Goal: Task Accomplishment & Management: Complete application form

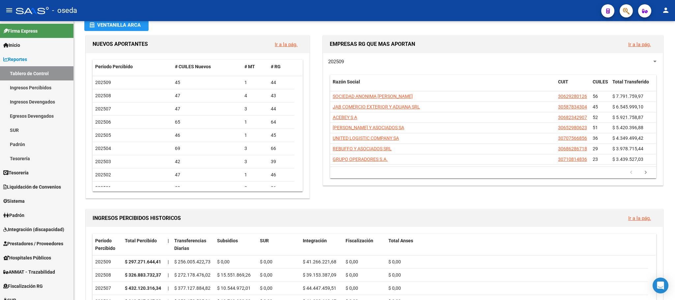
scroll to position [49, 0]
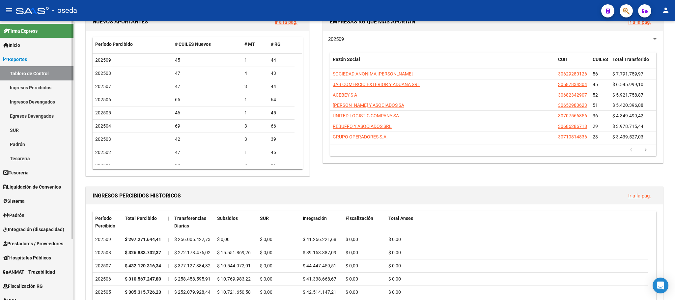
click at [31, 242] on span "Prestadores / Proveedores" at bounding box center [33, 243] width 60 height 7
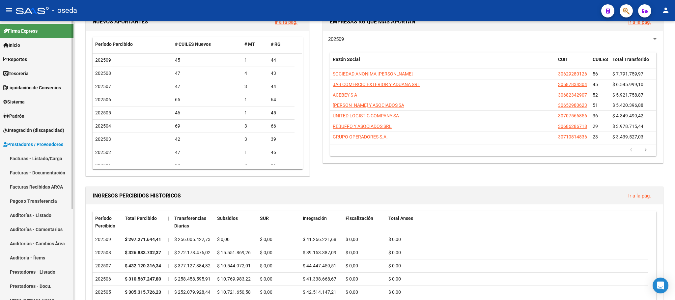
click at [37, 160] on link "Facturas - Listado/Carga" at bounding box center [36, 158] width 73 height 14
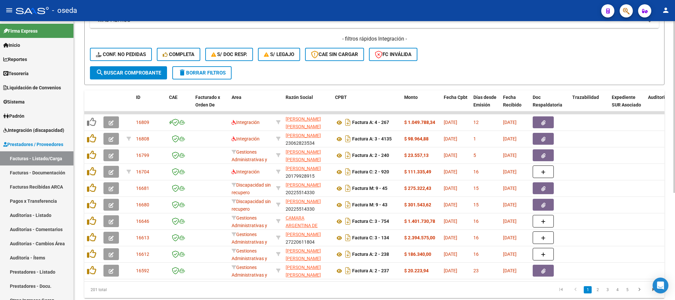
scroll to position [148, 0]
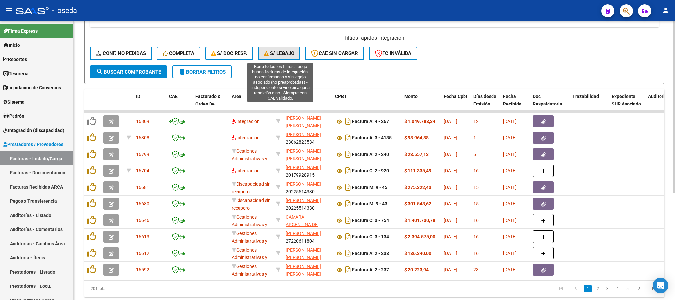
click at [261, 53] on button "S/ legajo" at bounding box center [279, 53] width 42 height 13
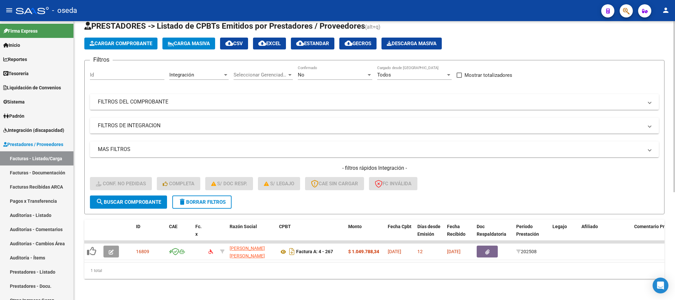
scroll to position [26, 0]
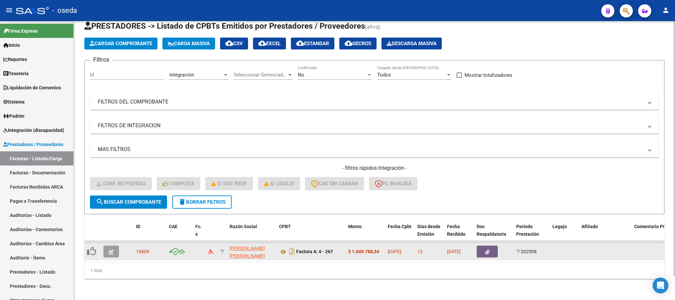
click at [104, 246] on button "button" at bounding box center [110, 251] width 15 height 12
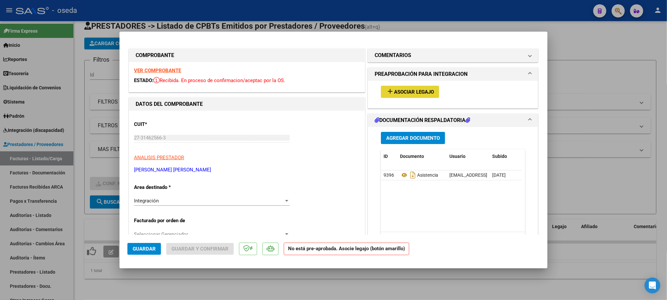
click at [394, 91] on span "Asociar Legajo" at bounding box center [414, 92] width 40 height 6
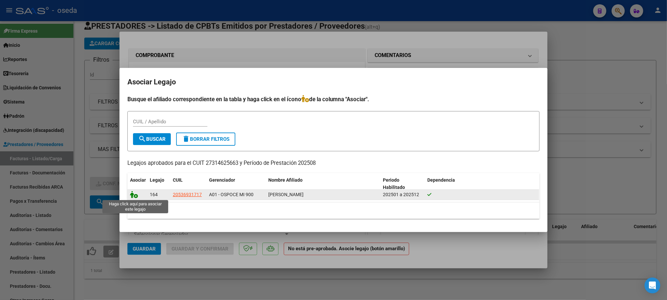
click at [133, 196] on icon at bounding box center [134, 194] width 8 height 7
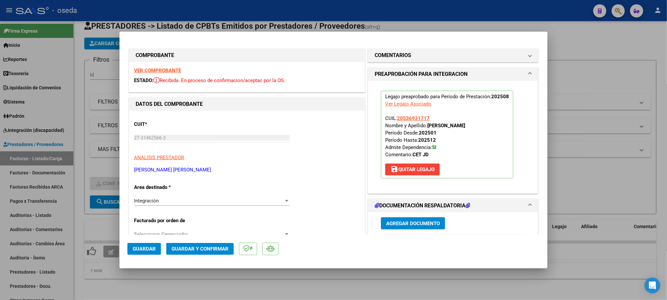
click at [143, 247] on span "Guardar" at bounding box center [144, 249] width 23 height 6
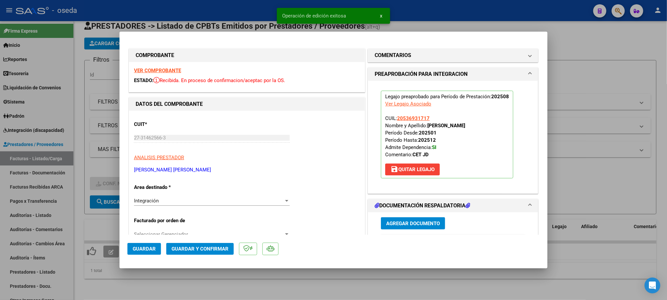
type input "$ 0,00"
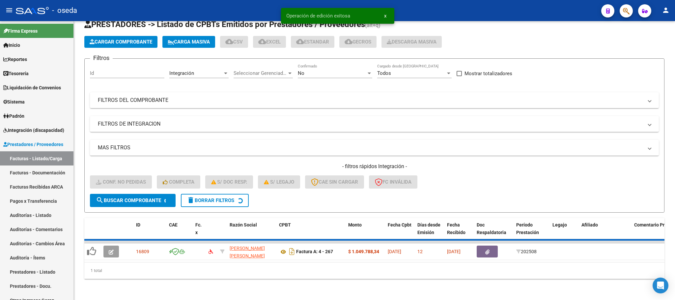
scroll to position [13, 0]
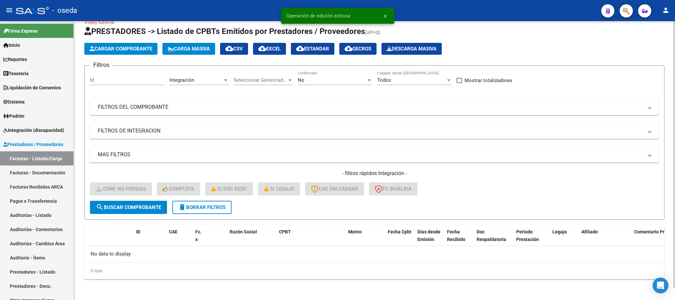
click at [227, 208] on button "delete Borrar Filtros" at bounding box center [201, 207] width 59 height 13
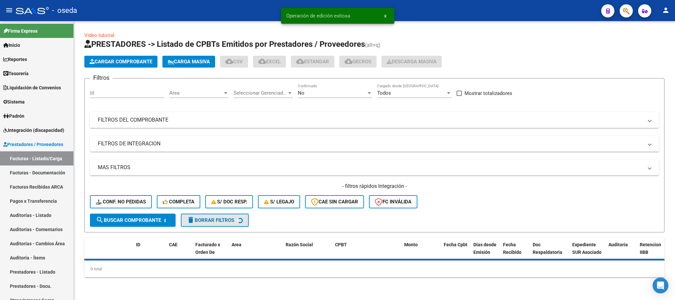
scroll to position [0, 0]
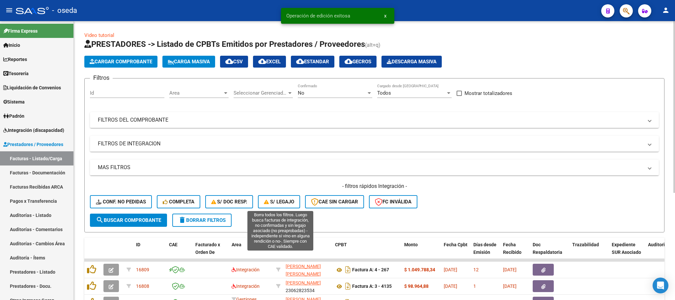
click at [281, 201] on span "S/ legajo" at bounding box center [279, 202] width 30 height 6
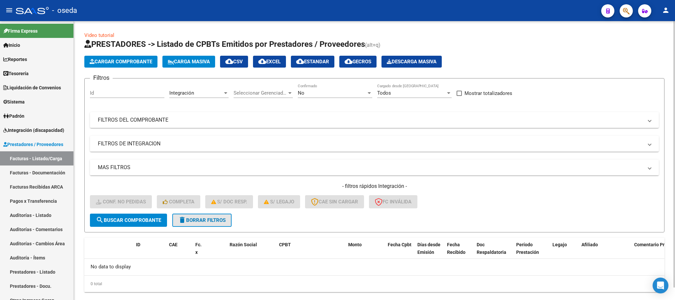
click at [213, 216] on button "delete Borrar Filtros" at bounding box center [201, 219] width 59 height 13
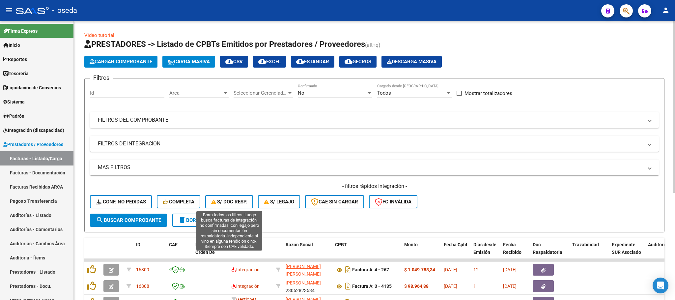
click at [225, 204] on span "S/ Doc Resp." at bounding box center [229, 202] width 36 height 6
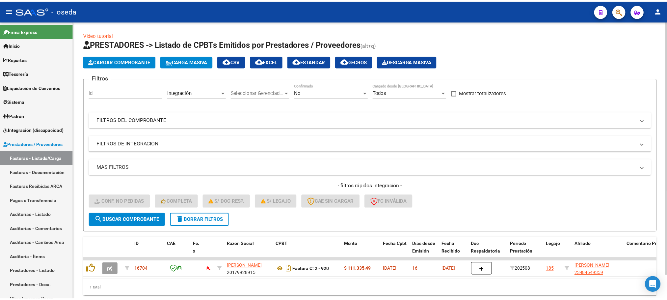
scroll to position [26, 0]
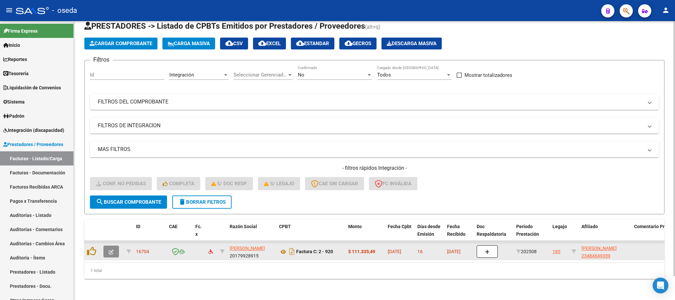
click at [108, 245] on button "button" at bounding box center [110, 251] width 15 height 12
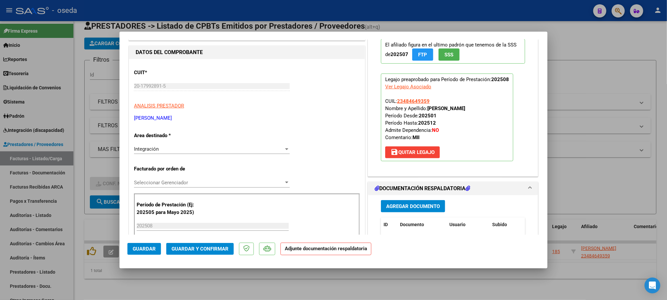
scroll to position [99, 0]
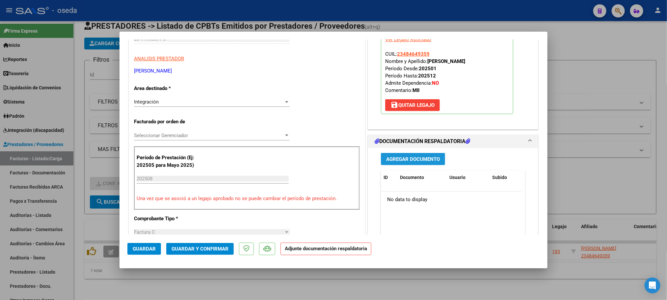
click at [410, 161] on span "Agregar Documento" at bounding box center [413, 159] width 54 height 6
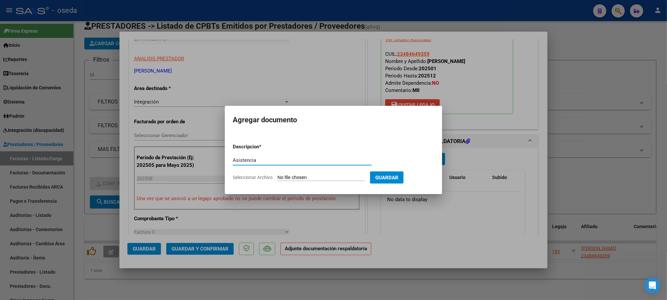
type input "Asistencia"
click at [304, 177] on input "Seleccionar Archivo" at bounding box center [321, 178] width 87 height 6
type input "C:\fakepath\2025 08 Planilla Naveira.pdf"
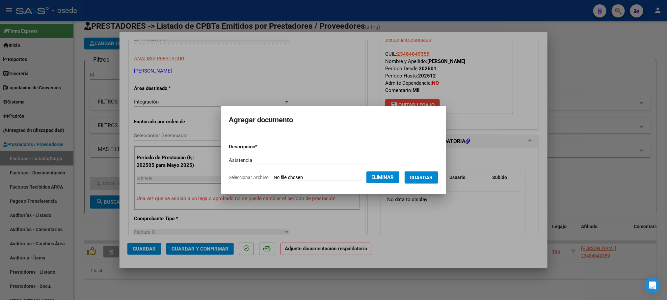
click at [421, 175] on span "Guardar" at bounding box center [421, 178] width 23 height 6
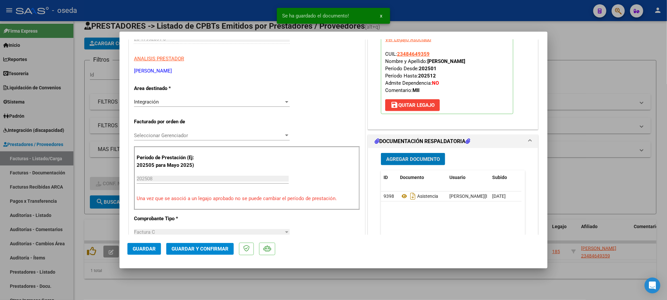
click at [137, 250] on span "Guardar" at bounding box center [144, 249] width 23 height 6
type input "$ 0,00"
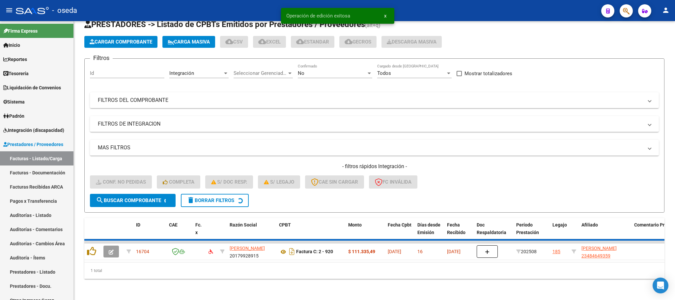
scroll to position [13, 0]
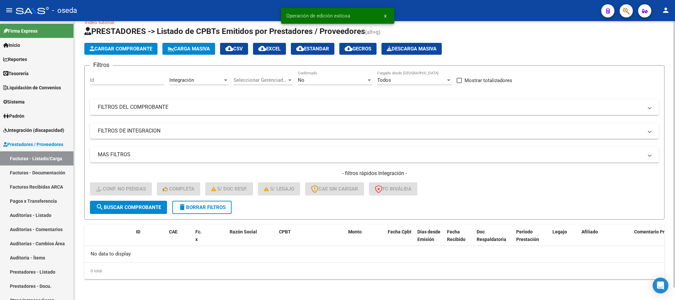
click at [222, 205] on span "delete Borrar Filtros" at bounding box center [201, 207] width 47 height 6
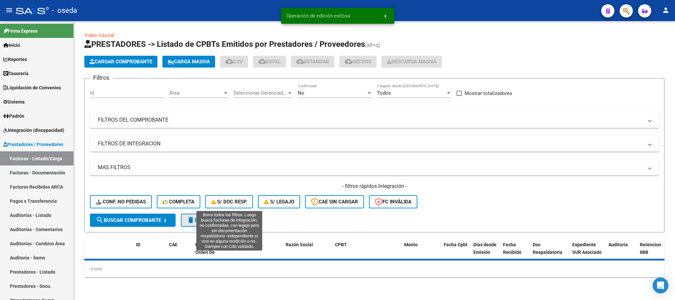
scroll to position [0, 0]
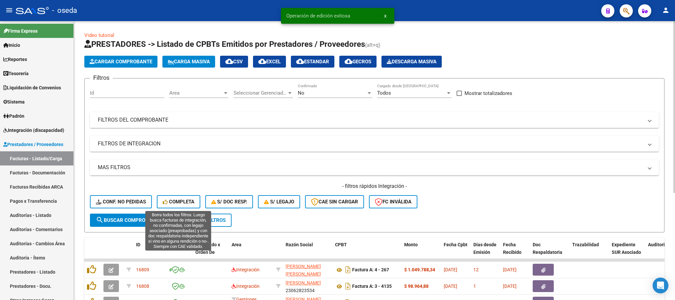
click at [185, 200] on span "Completa" at bounding box center [179, 202] width 32 height 6
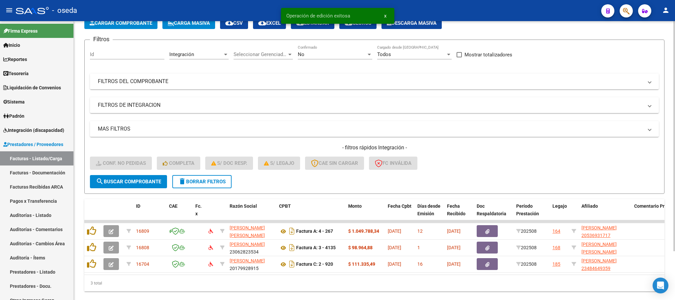
scroll to position [59, 0]
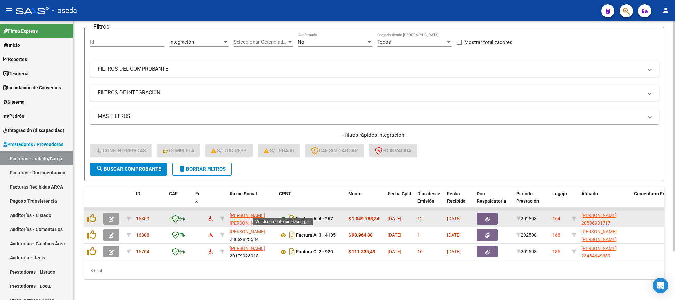
click at [282, 215] on icon at bounding box center [283, 219] width 9 height 8
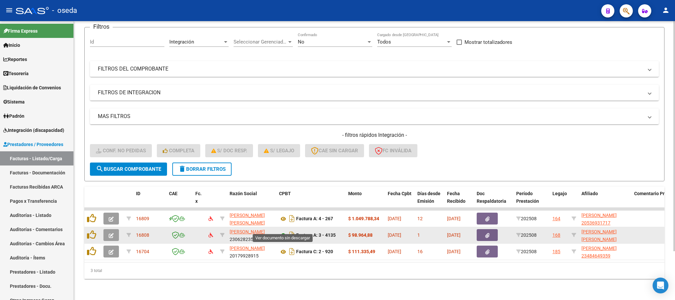
click at [283, 231] on icon at bounding box center [283, 235] width 9 height 8
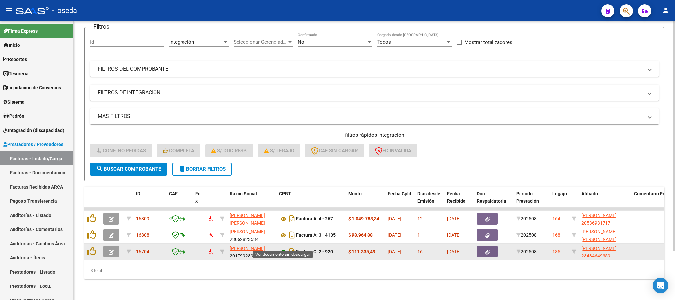
click at [281, 248] on icon at bounding box center [283, 252] width 9 height 8
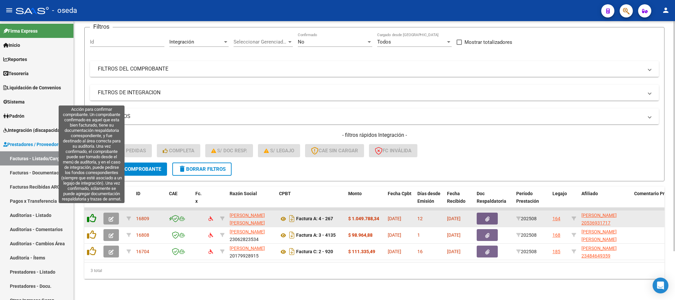
click at [90, 213] on icon at bounding box center [91, 217] width 9 height 9
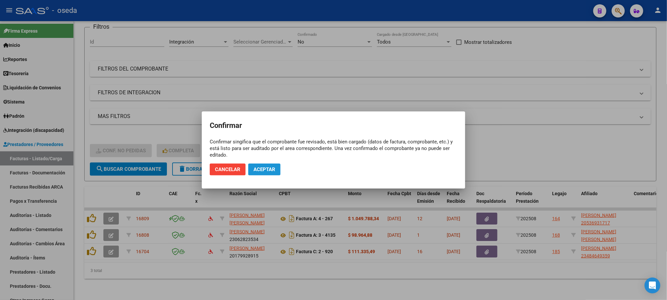
click at [264, 170] on span "Aceptar" at bounding box center [265, 169] width 22 height 6
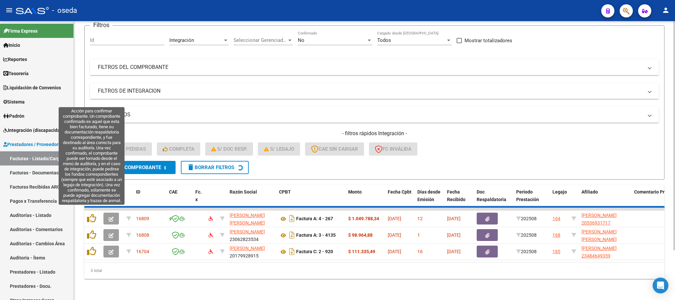
scroll to position [42, 0]
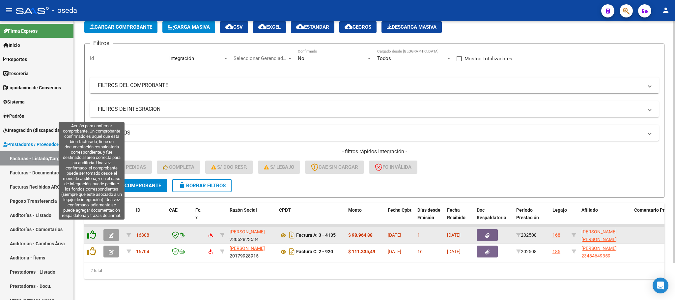
click at [95, 230] on icon at bounding box center [91, 234] width 9 height 9
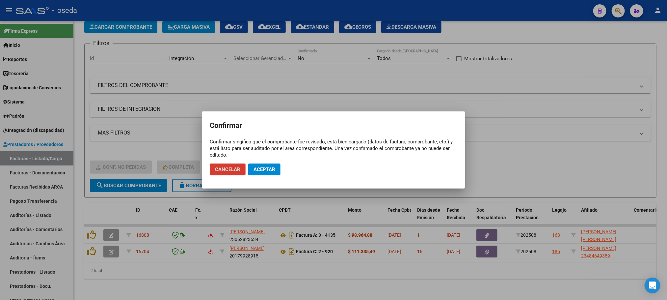
click at [271, 167] on span "Aceptar" at bounding box center [265, 169] width 22 height 6
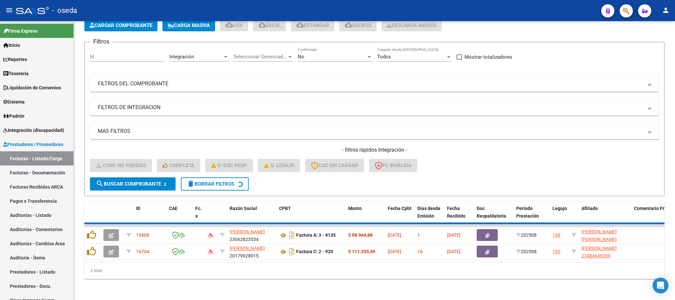
scroll to position [26, 0]
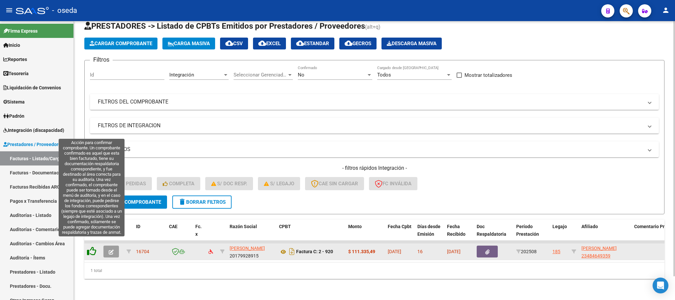
click at [87, 246] on icon at bounding box center [91, 250] width 9 height 9
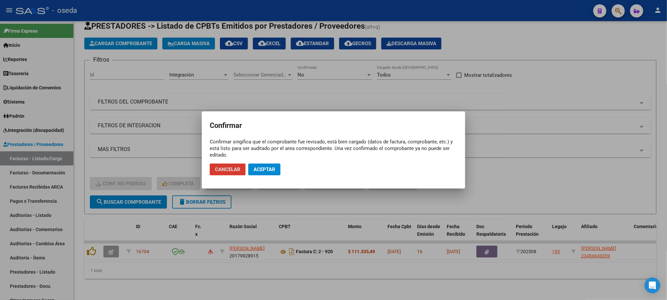
click at [272, 163] on button "Aceptar" at bounding box center [264, 169] width 32 height 12
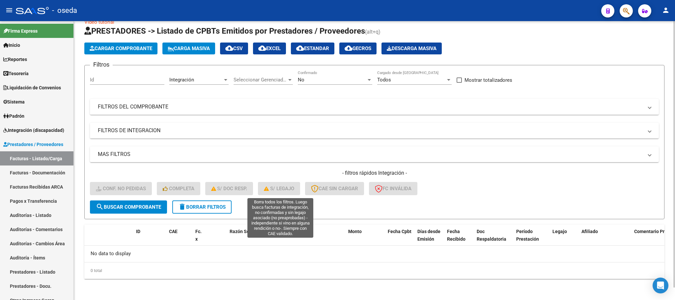
scroll to position [13, 0]
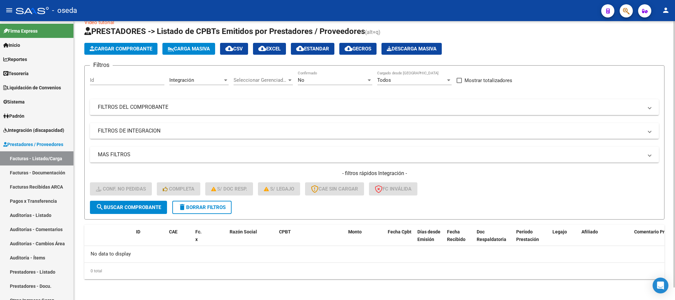
click at [217, 204] on span "delete Borrar Filtros" at bounding box center [201, 207] width 47 height 6
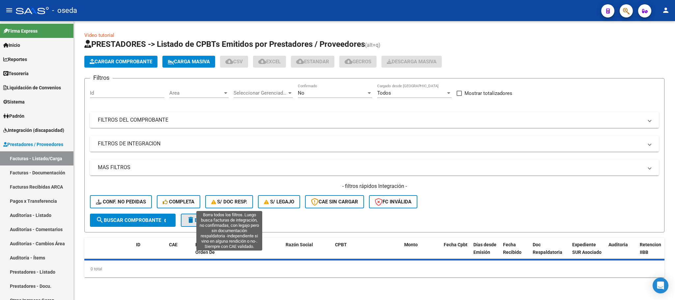
scroll to position [0, 0]
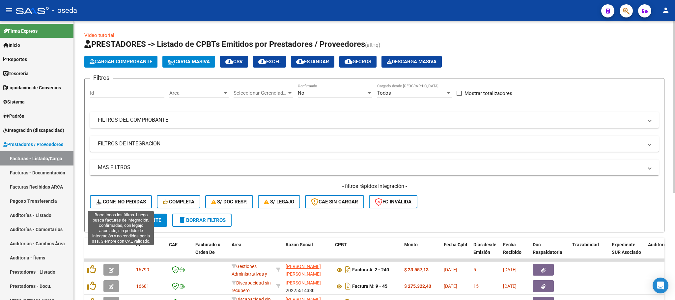
click at [142, 200] on span "Conf. no pedidas" at bounding box center [121, 202] width 50 height 6
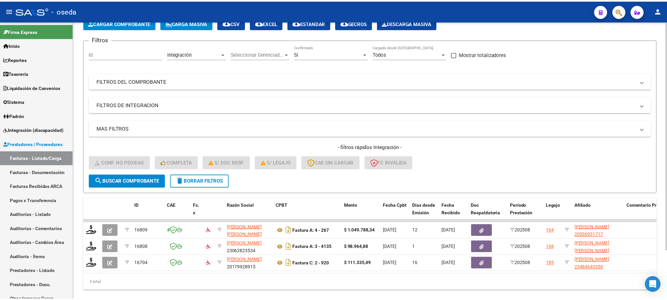
scroll to position [59, 0]
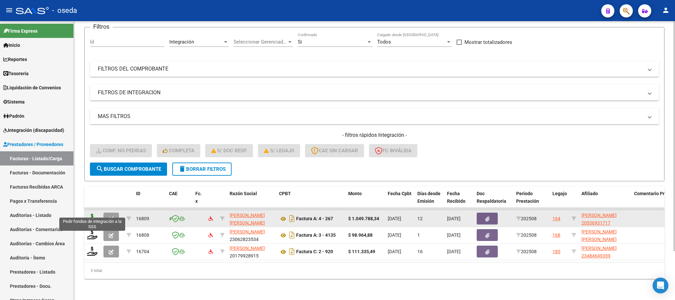
click at [92, 213] on icon at bounding box center [92, 217] width 11 height 9
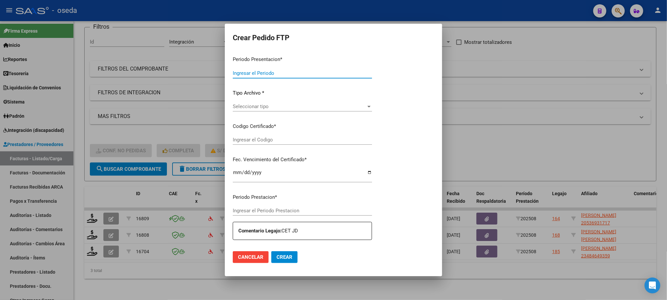
type input "202508"
type input "$ 1.049.788,34"
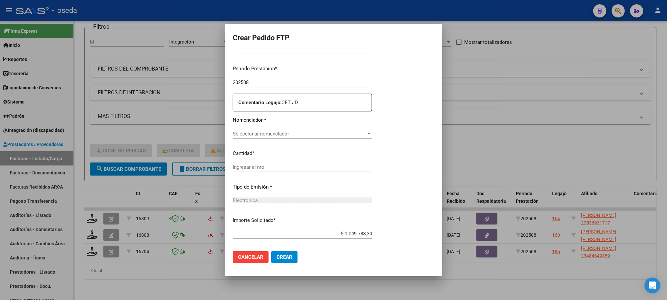
type input "20536931717"
type input "[DATE]"
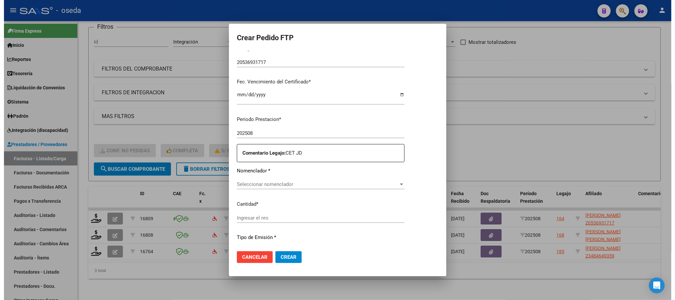
scroll to position [199, 0]
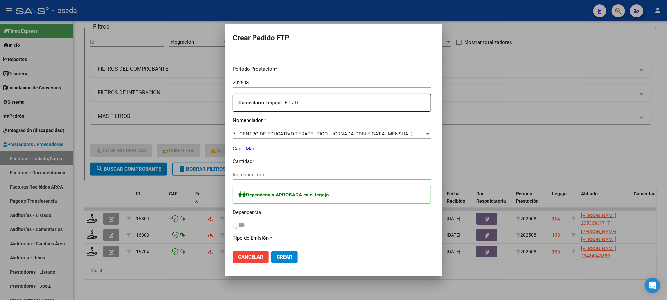
click at [285, 173] on input "Ingresar el nro" at bounding box center [332, 175] width 198 height 6
type input "1"
click at [233, 226] on span at bounding box center [239, 225] width 12 height 5
click at [236, 227] on input "checkbox" at bounding box center [236, 227] width 0 height 0
checkbox input "true"
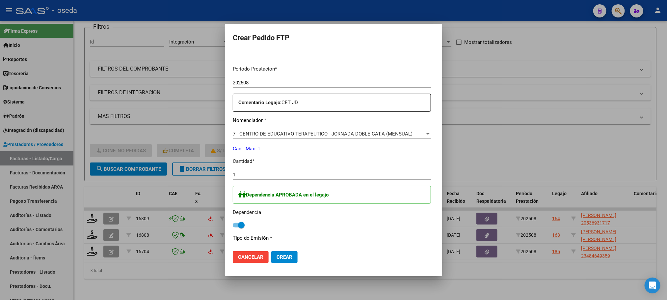
click at [275, 257] on button "Crear" at bounding box center [284, 257] width 26 height 12
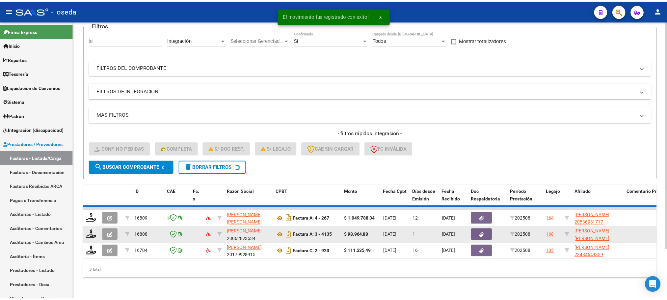
scroll to position [42, 0]
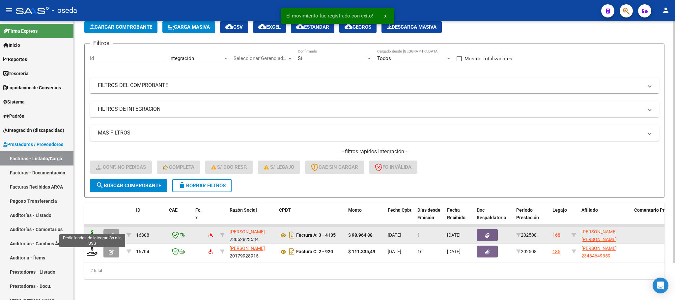
click at [94, 230] on icon at bounding box center [92, 234] width 11 height 9
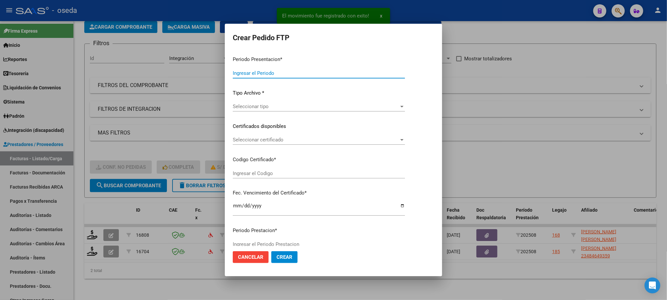
type input "202508"
type input "$ 98.964,88"
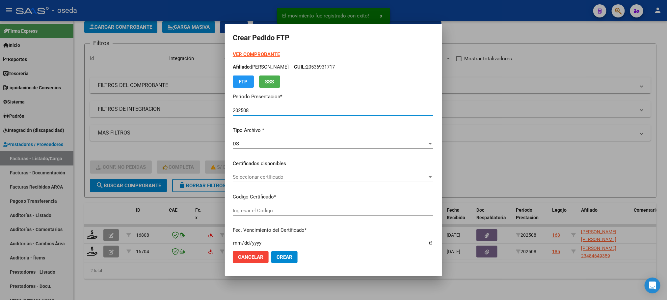
type input "20512695346"
type input "[DATE]"
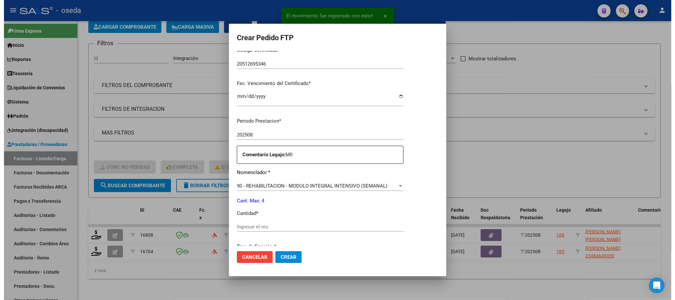
scroll to position [198, 0]
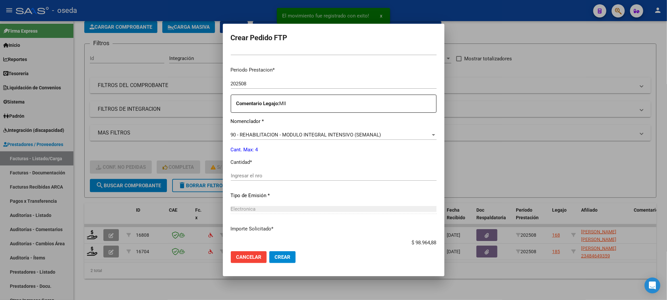
click at [288, 179] on div "Ingresar el nro" at bounding box center [334, 176] width 206 height 10
type input "4"
click at [269, 251] on button "Crear" at bounding box center [282, 257] width 26 height 12
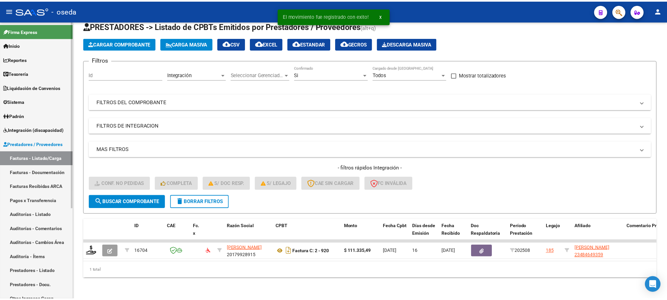
scroll to position [26, 0]
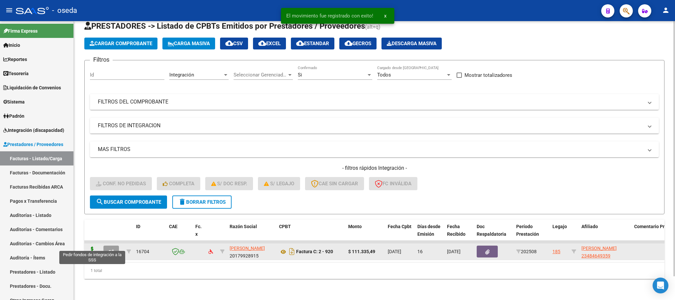
click at [90, 246] on icon at bounding box center [92, 250] width 11 height 9
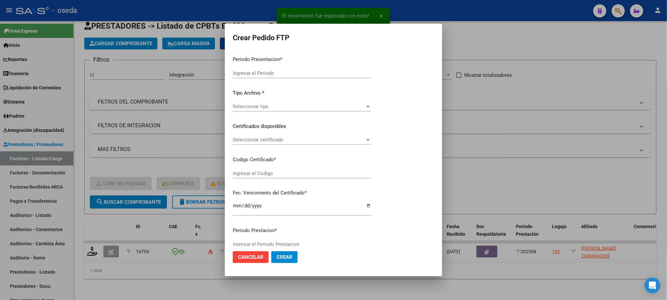
type input "202508"
type input "$ 111.335,49"
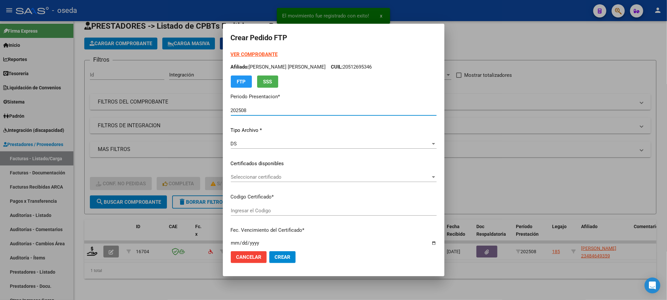
type input "23484649359"
type input "[DATE]"
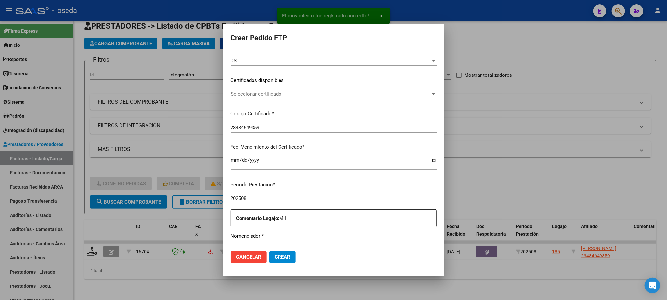
scroll to position [148, 0]
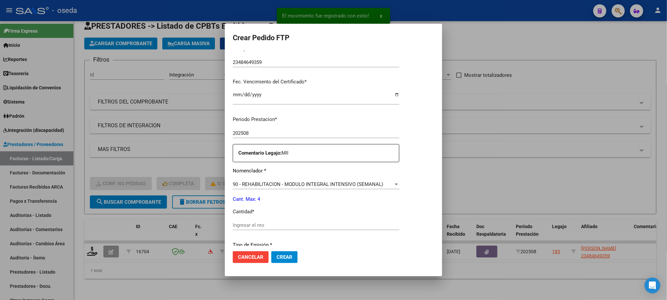
click at [247, 219] on div "Periodo Prestacion * 202508 Ingresar el Periodo Prestacion Comentario Legajo: M…" at bounding box center [316, 224] width 167 height 226
click at [245, 225] on input "Ingresar el nro" at bounding box center [316, 225] width 167 height 6
type input "4"
click at [271, 251] on button "Crear" at bounding box center [284, 257] width 26 height 12
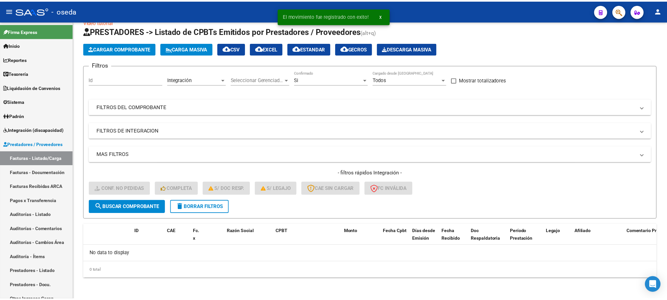
scroll to position [13, 0]
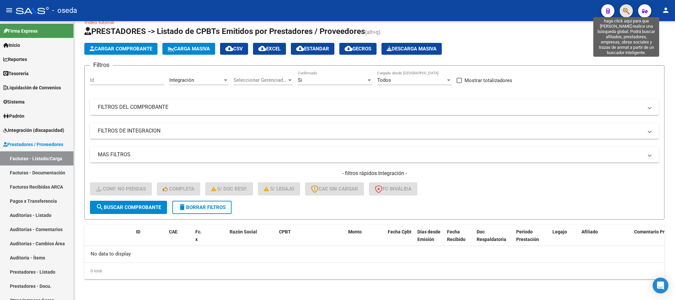
click at [624, 12] on icon "button" at bounding box center [626, 11] width 7 height 8
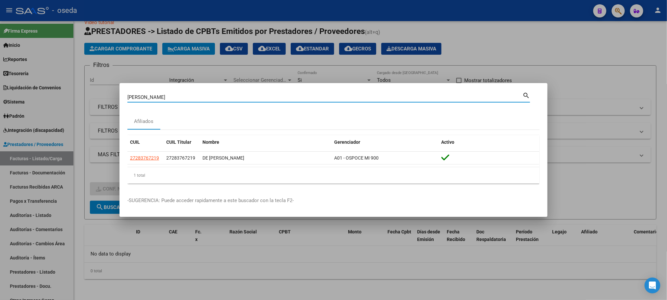
drag, startPoint x: 222, startPoint y: 96, endPoint x: 56, endPoint y: 96, distance: 166.0
click at [56, 96] on div "[PERSON_NAME] (apellido, dni, cuil, nro traspaso, cuit, obra social) search Afi…" at bounding box center [333, 150] width 667 height 300
type input "[PERSON_NAME]"
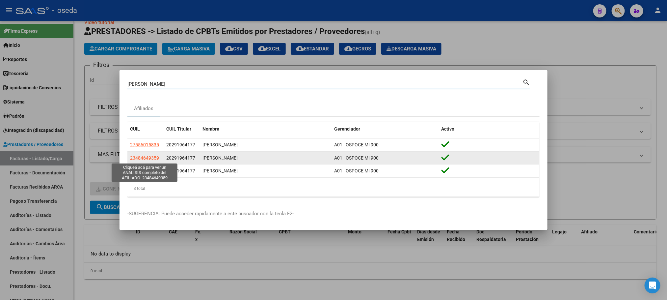
click at [145, 160] on span "23484649359" at bounding box center [144, 157] width 29 height 5
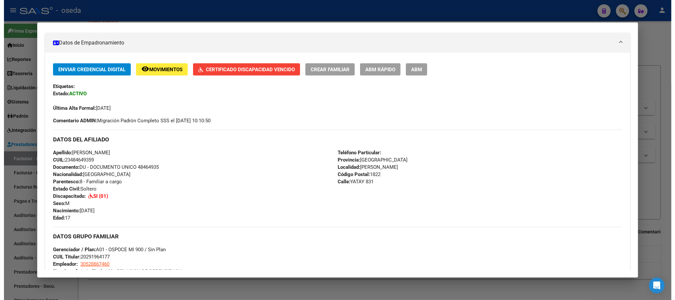
scroll to position [198, 0]
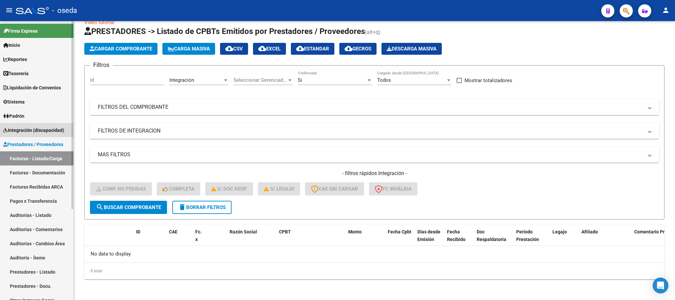
click at [54, 134] on link "Integración (discapacidad)" at bounding box center [36, 130] width 73 height 14
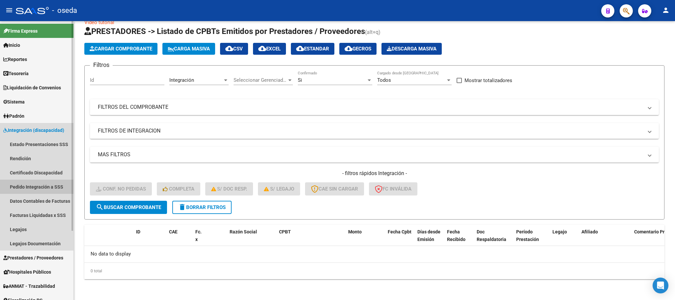
click at [42, 185] on link "Pedido Integración a SSS" at bounding box center [36, 186] width 73 height 14
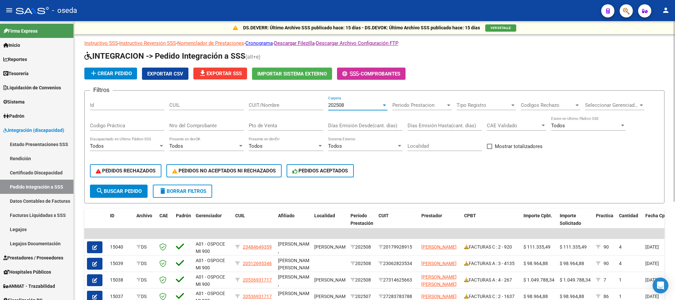
click at [336, 105] on span "202508" at bounding box center [336, 105] width 16 height 6
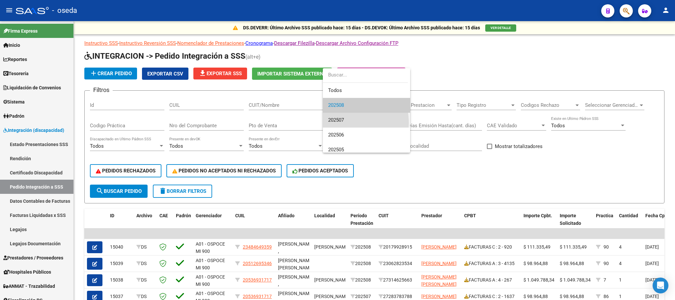
click at [338, 123] on span "202507" at bounding box center [366, 120] width 77 height 15
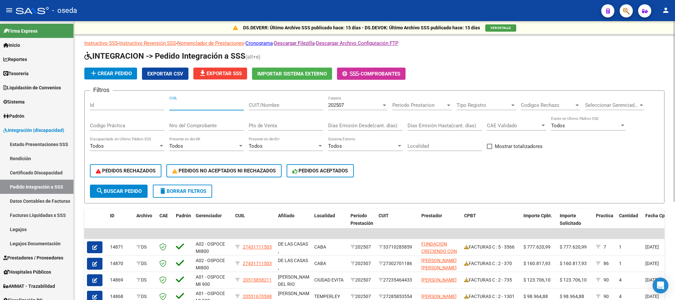
click at [207, 103] on input "CUIL" at bounding box center [206, 105] width 74 height 6
paste input "20547949049"
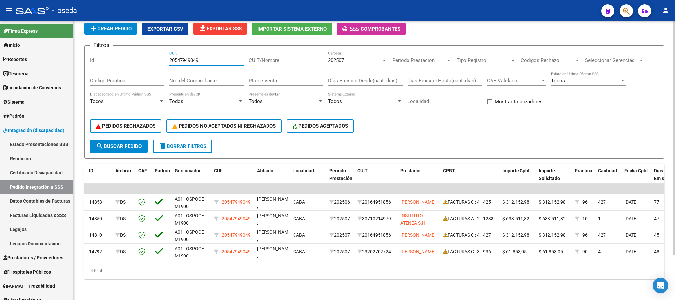
scroll to position [0, 25]
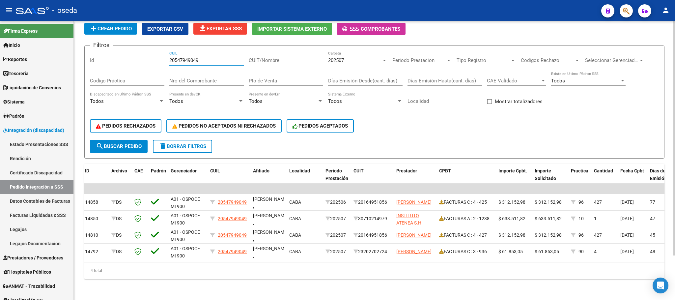
type input "20547949049"
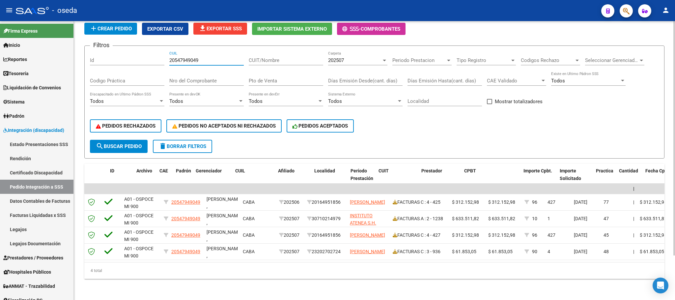
scroll to position [0, 0]
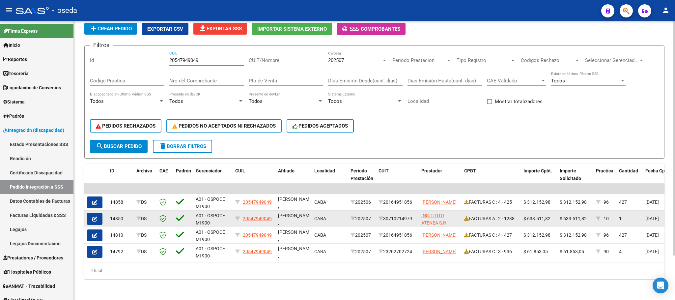
click at [92, 216] on span "button" at bounding box center [94, 219] width 5 height 6
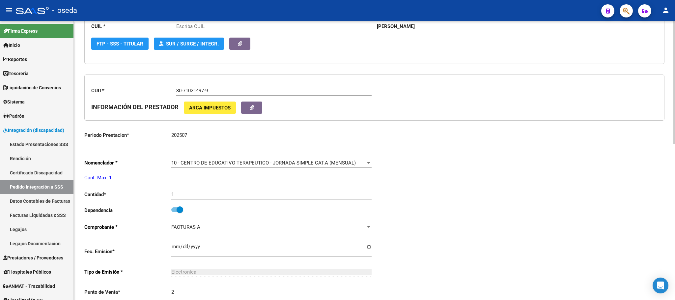
scroll to position [198, 0]
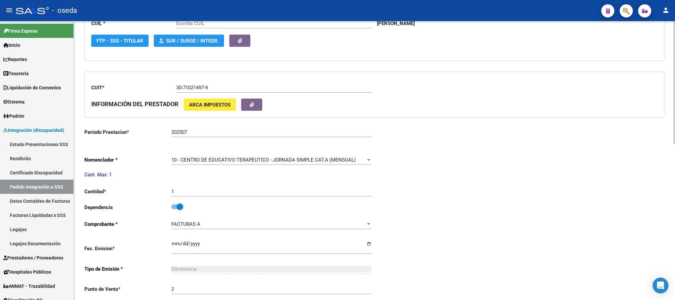
type input "20547949049"
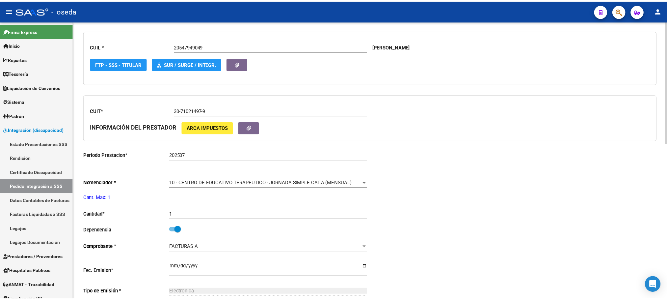
scroll to position [155, 0]
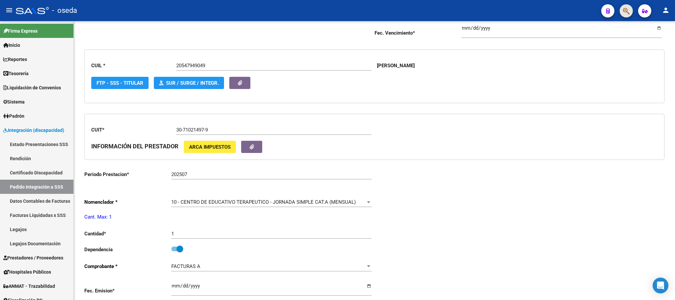
click at [631, 6] on button "button" at bounding box center [625, 10] width 13 height 13
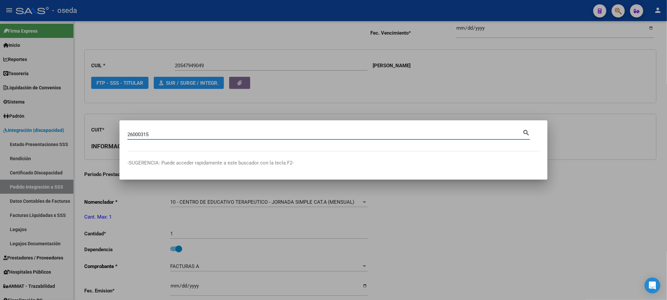
type input "26000315"
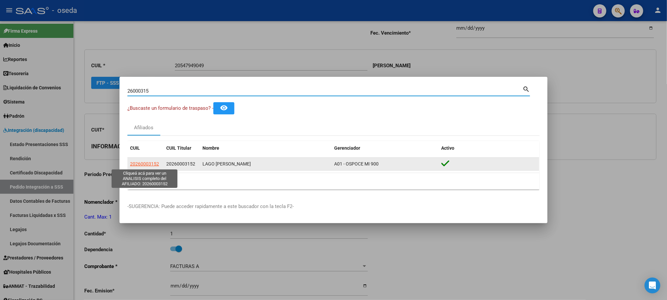
click at [145, 161] on span "20260003152" at bounding box center [144, 163] width 29 height 5
type textarea "20260003152"
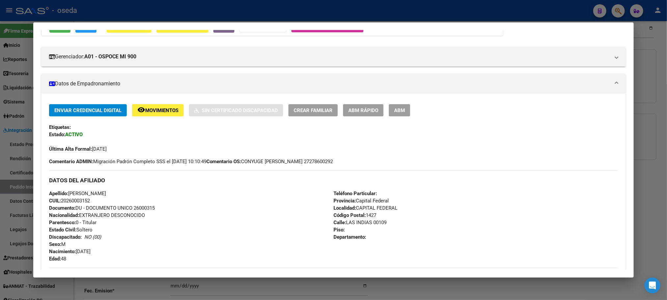
scroll to position [49, 0]
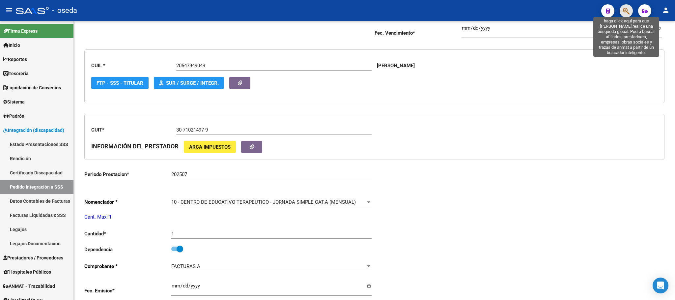
click at [625, 11] on icon "button" at bounding box center [626, 11] width 7 height 8
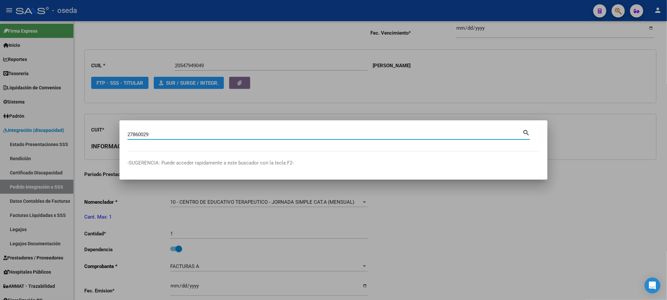
type input "27860029"
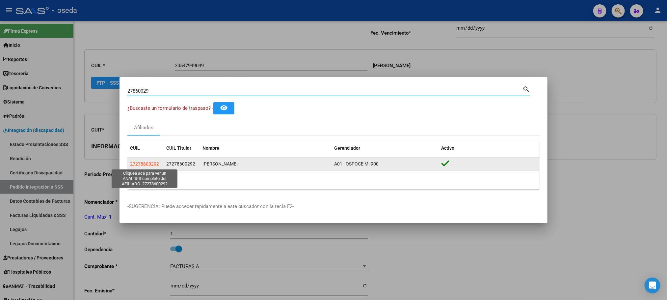
click at [148, 162] on span "27278600292" at bounding box center [144, 163] width 29 height 5
type textarea "27278600292"
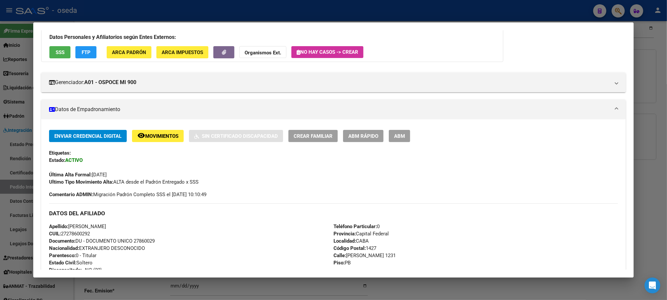
scroll to position [198, 0]
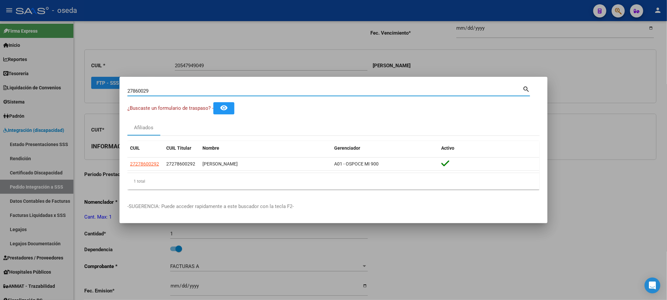
drag, startPoint x: 195, startPoint y: 89, endPoint x: 0, endPoint y: 89, distance: 194.6
click at [0, 89] on div "27860029 Buscar (apellido, dni, cuil, nro traspaso, cuit, obra social) search ¿…" at bounding box center [333, 150] width 667 height 300
type input "lago"
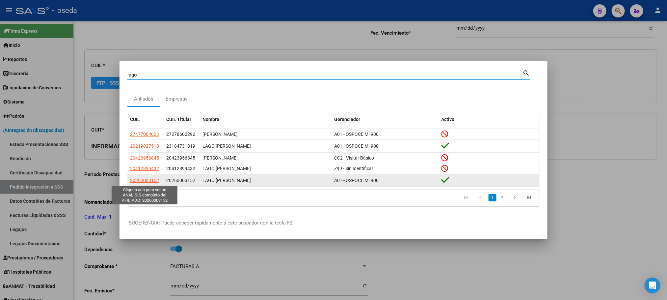
click at [151, 181] on span "20260003152" at bounding box center [144, 179] width 29 height 5
type textarea "20260003152"
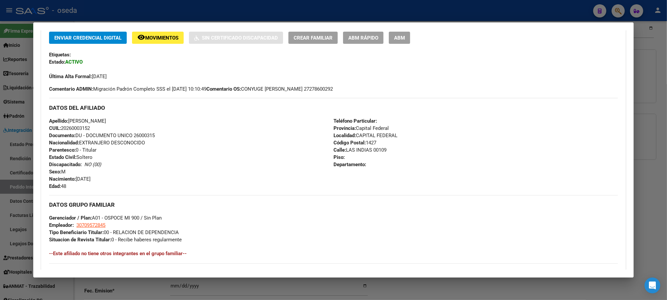
scroll to position [99, 0]
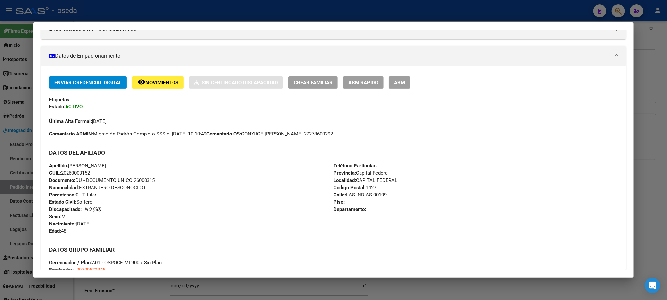
drag, startPoint x: 253, startPoint y: 133, endPoint x: 369, endPoint y: 132, distance: 116.2
click at [369, 132] on div "Enviar Credencial Digital remove_red_eye Movimientos Sin Certificado Discapacid…" at bounding box center [333, 106] width 569 height 61
click at [325, 130] on span "Comentario OS: CONYUGE [PERSON_NAME] 27278600292" at bounding box center [269, 133] width 126 height 7
click at [315, 132] on span "Comentario OS: CONYUGE [PERSON_NAME] 27278600292" at bounding box center [269, 133] width 126 height 7
click at [371, 87] on button "ABM Rápido" at bounding box center [363, 82] width 40 height 12
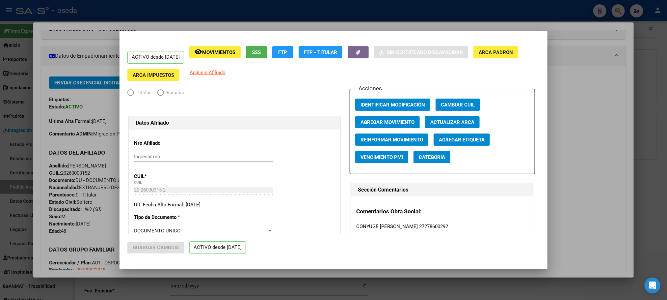
radio input "true"
type input "30-70957284-5"
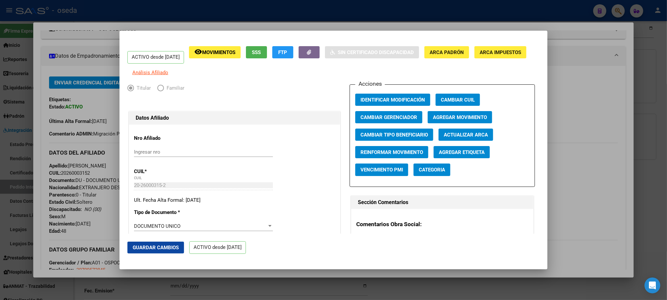
scroll to position [49, 0]
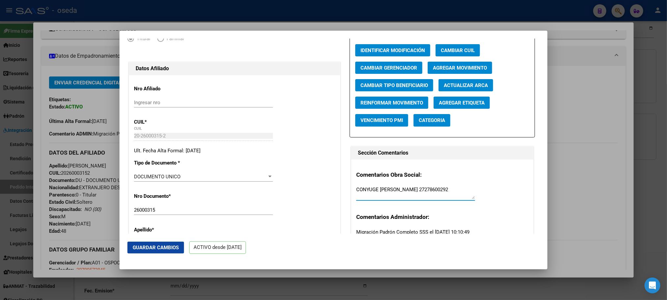
click at [404, 194] on textarea "CONYUGE [PERSON_NAME] 27278600292" at bounding box center [415, 192] width 119 height 13
type textarea "CONYUGE [PERSON_NAME] 27278600292"
click at [148, 247] on span "Guardar Cambios" at bounding box center [156, 247] width 46 height 6
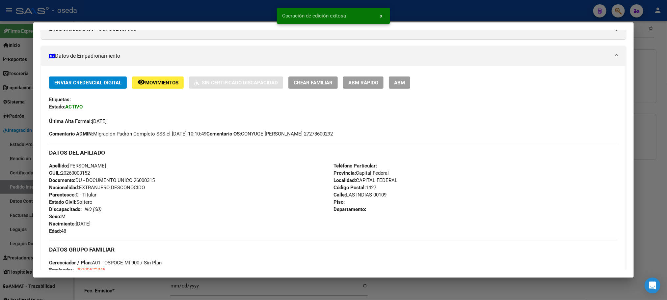
scroll to position [0, 0]
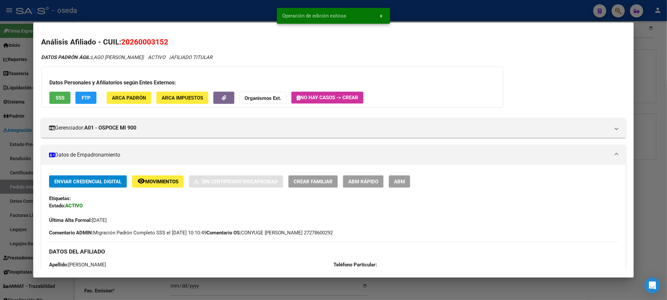
click at [56, 98] on span "SSS" at bounding box center [60, 98] width 9 height 6
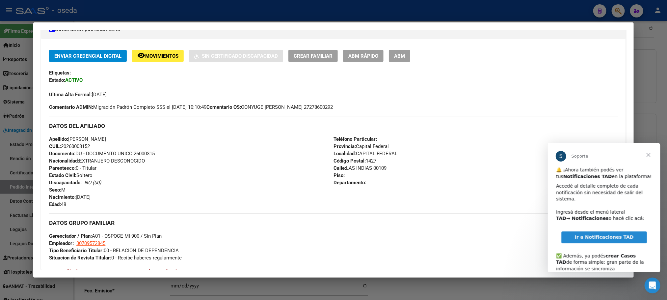
scroll to position [198, 0]
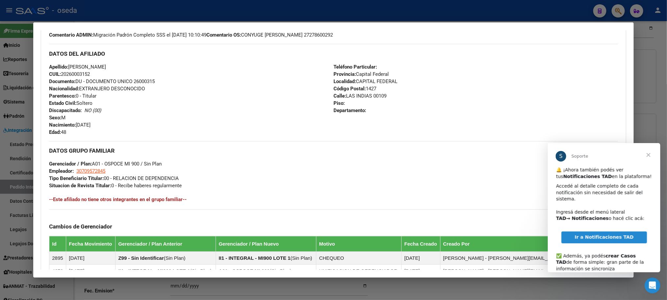
click at [649, 154] on span "Cerrar" at bounding box center [648, 155] width 24 height 24
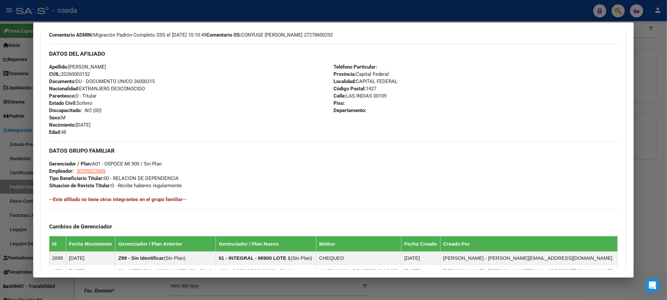
scroll to position [309, 0]
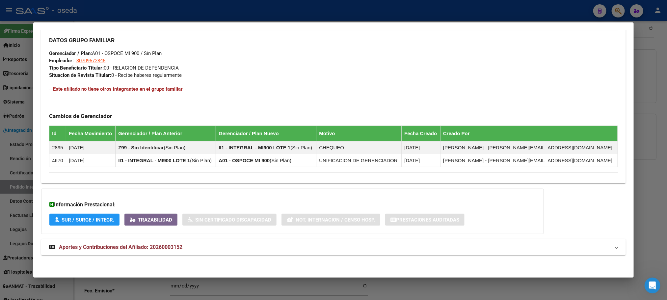
click at [157, 250] on strong "Aportes y Contribuciones del Afiliado: 20260003152" at bounding box center [115, 247] width 133 height 8
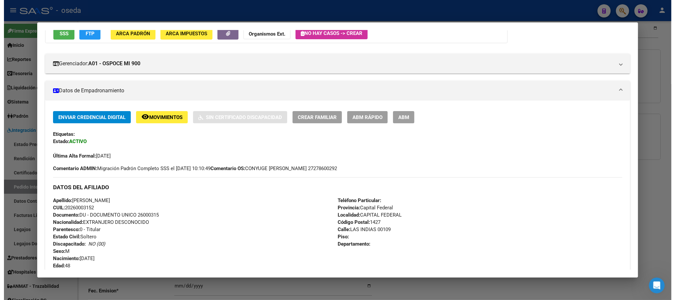
scroll to position [13, 0]
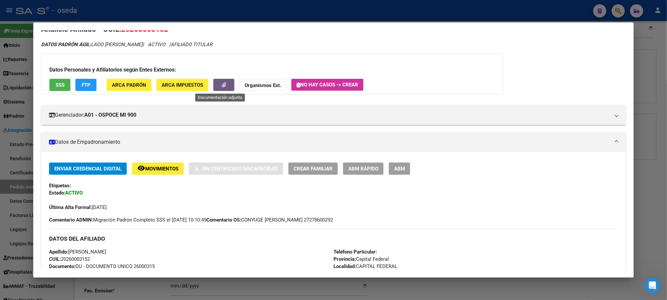
click at [223, 88] on button "button" at bounding box center [223, 85] width 21 height 12
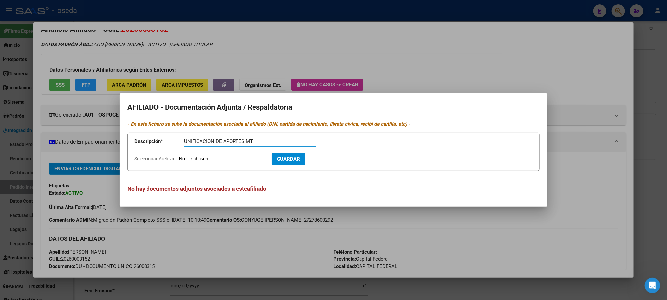
type input "UNIFICACION DE APORTES MT"
click at [231, 162] on form "Descripción * UNIFICACION DE APORTES MT Descripción Seleccionar Archivo Guardar" at bounding box center [333, 151] width 412 height 39
click at [227, 159] on input "Seleccionar Archivo" at bounding box center [222, 159] width 87 height 6
type input "C:\fakepath\Scan_20250917_103829.pdf"
click at [336, 157] on span "Guardar" at bounding box center [326, 159] width 23 height 6
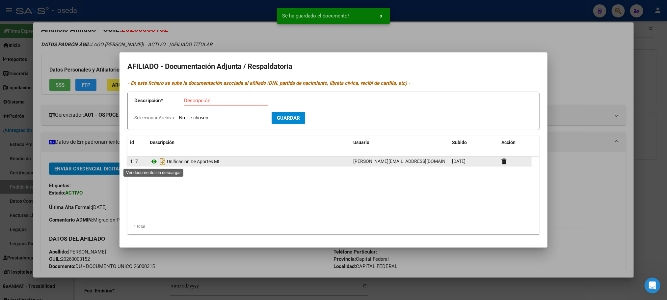
click at [151, 160] on icon at bounding box center [154, 161] width 9 height 8
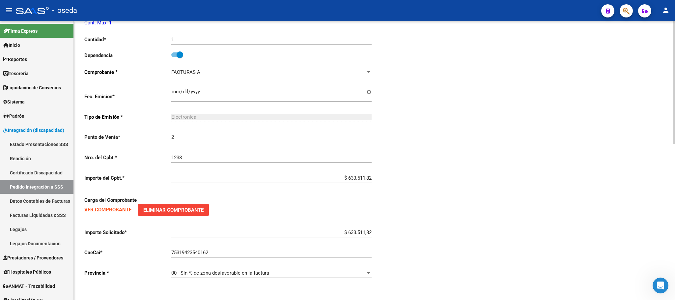
scroll to position [353, 0]
click at [100, 211] on strong "VER COMPROBANTE" at bounding box center [107, 209] width 47 height 6
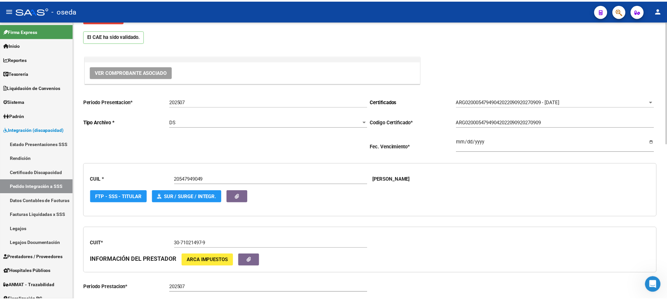
scroll to position [0, 0]
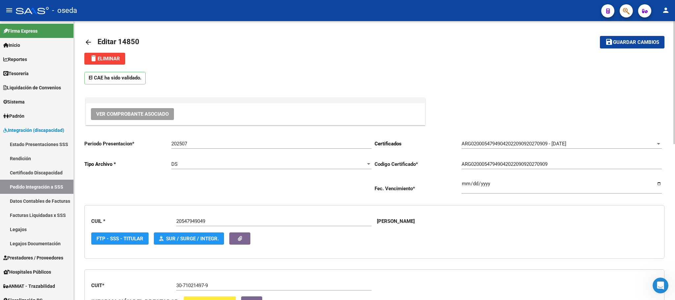
click at [88, 40] on mat-icon "arrow_back" at bounding box center [88, 42] width 8 height 8
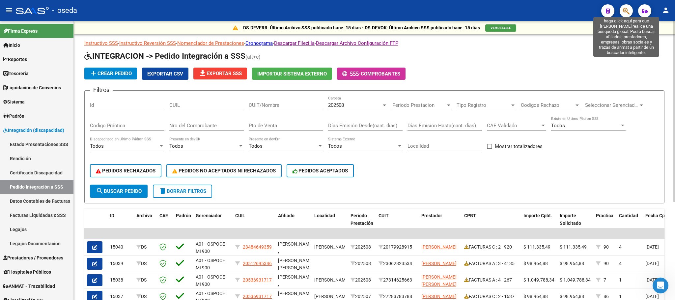
click at [623, 12] on icon "button" at bounding box center [626, 11] width 7 height 8
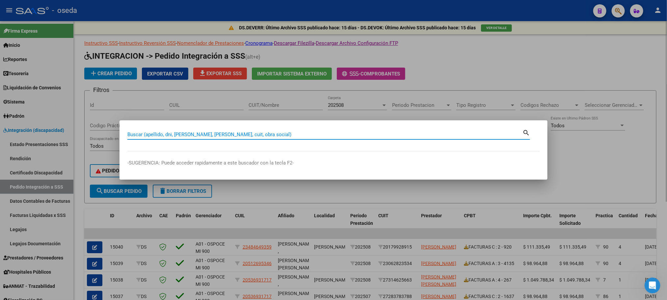
click at [311, 132] on input "Buscar (apellido, dni, [PERSON_NAME], [PERSON_NAME], cuit, obra social)" at bounding box center [324, 134] width 395 height 6
paste input "30710214979"
type input "30710214979"
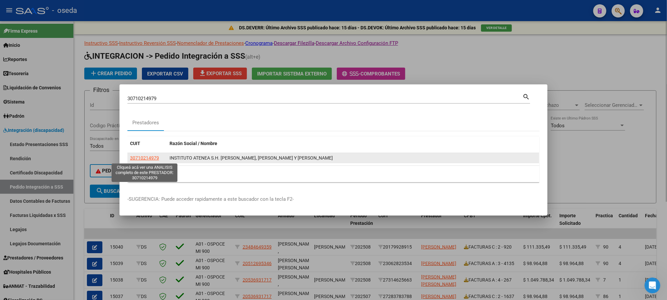
click at [141, 156] on span "30710214979" at bounding box center [144, 157] width 29 height 5
type textarea "30710214979"
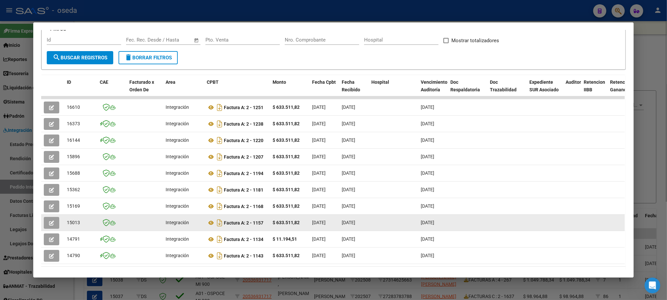
scroll to position [132, 0]
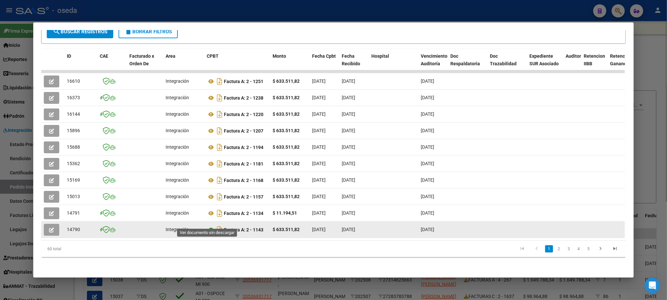
click at [209, 226] on icon at bounding box center [211, 230] width 9 height 8
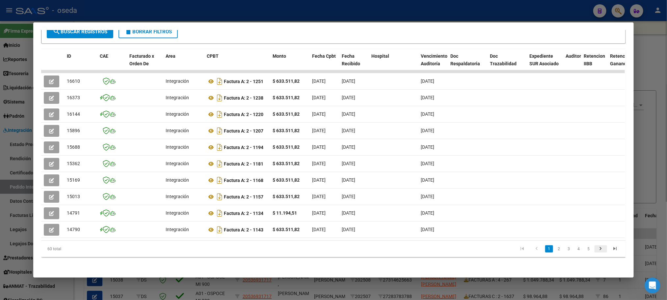
click at [597, 249] on icon "go to next page" at bounding box center [601, 249] width 9 height 8
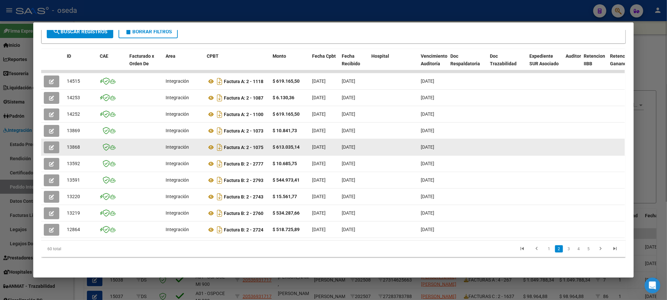
click at [283, 144] on strong "$ 613.035,14" at bounding box center [286, 146] width 27 height 5
click at [209, 143] on icon at bounding box center [211, 147] width 9 height 8
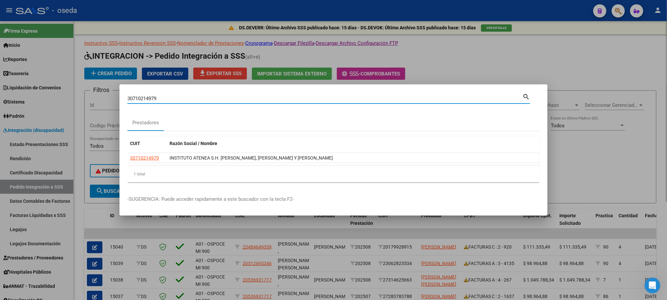
drag, startPoint x: 183, startPoint y: 99, endPoint x: 51, endPoint y: 98, distance: 132.0
click at [51, 98] on div "30710214979 Buscar (apellido, dni, cuil, [PERSON_NAME], cuit, obra social) sear…" at bounding box center [333, 150] width 667 height 300
type input "36686499"
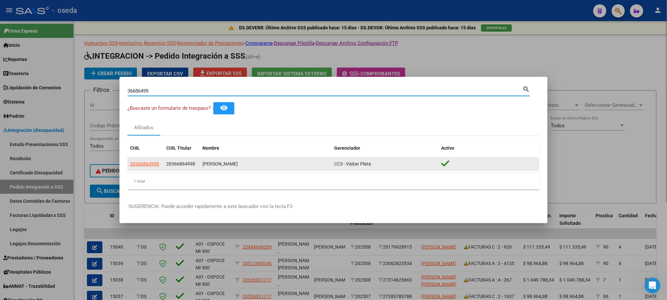
click at [134, 161] on span "20366864998" at bounding box center [144, 163] width 29 height 5
type textarea "20366864998"
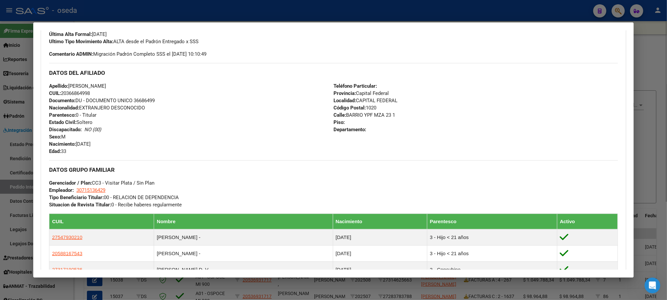
scroll to position [247, 0]
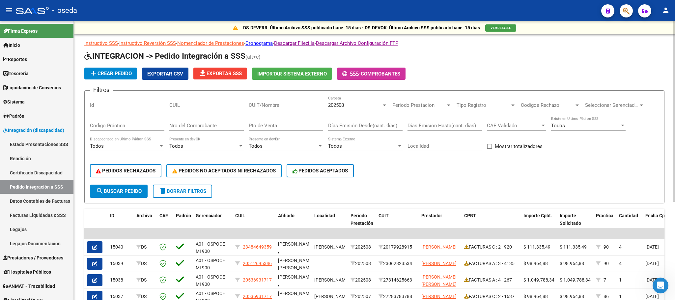
click at [620, 9] on button "button" at bounding box center [625, 10] width 13 height 13
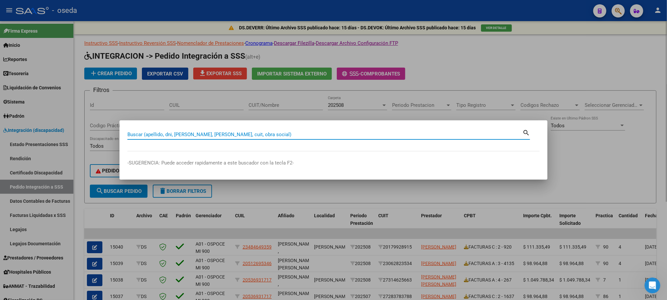
paste input "30710214979"
type input "30710214979"
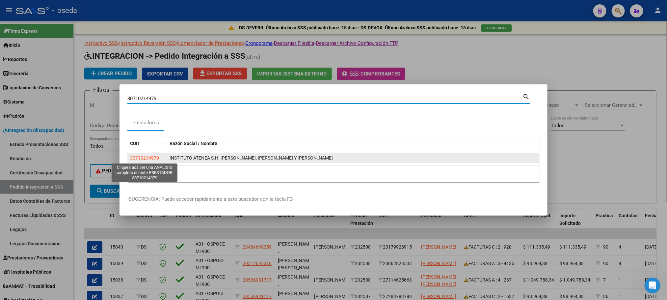
click at [150, 159] on span "30710214979" at bounding box center [144, 157] width 29 height 5
type textarea "30710214979"
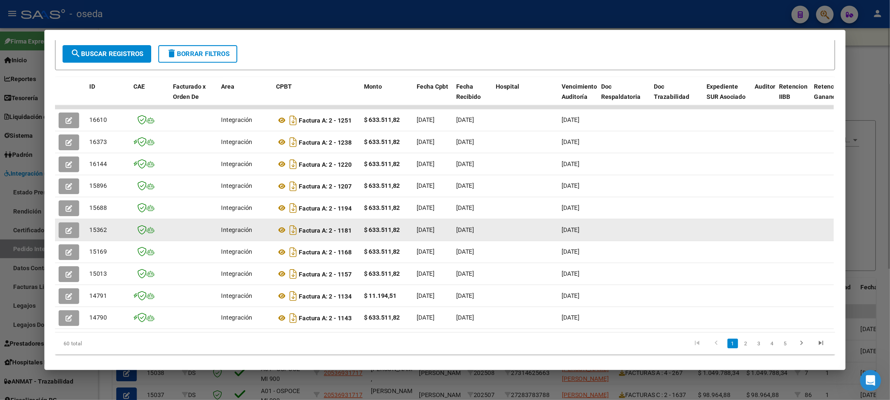
scroll to position [132, 0]
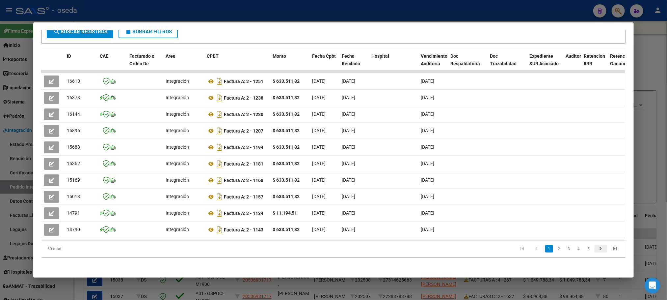
click at [597, 249] on icon "go to next page" at bounding box center [601, 249] width 9 height 8
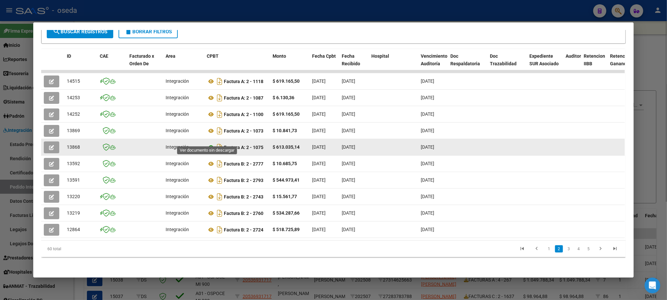
click at [208, 143] on icon at bounding box center [211, 147] width 9 height 8
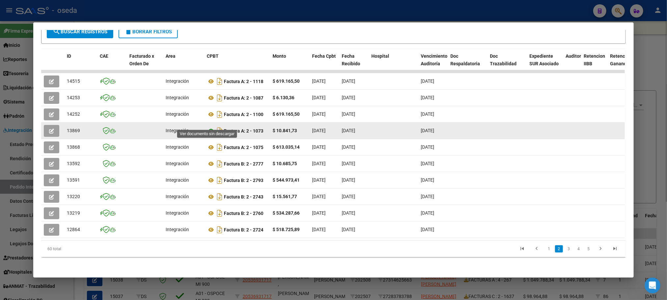
click at [207, 127] on icon at bounding box center [211, 131] width 9 height 8
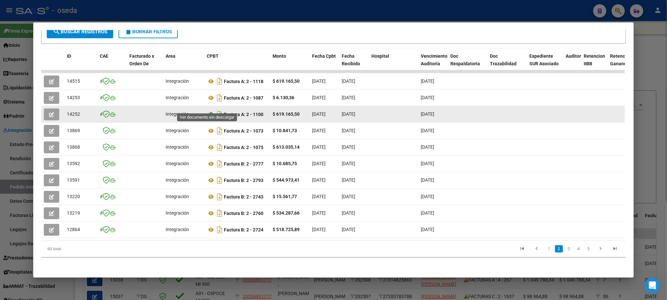
click at [207, 110] on icon at bounding box center [211, 114] width 9 height 8
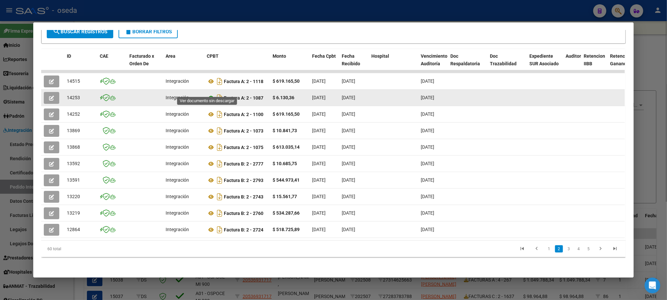
click at [207, 94] on icon at bounding box center [211, 98] width 9 height 8
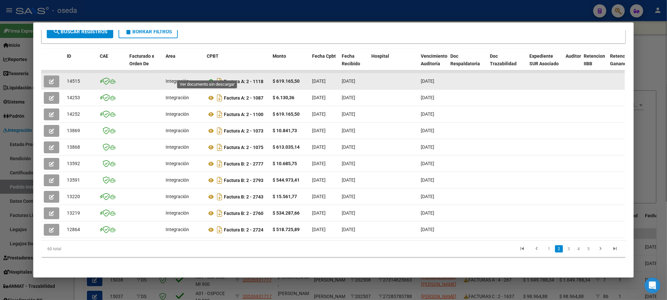
click at [209, 77] on icon at bounding box center [211, 81] width 9 height 8
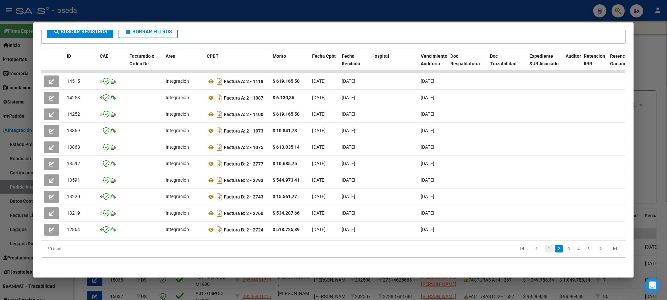
click at [545, 251] on link "1" at bounding box center [549, 248] width 8 height 7
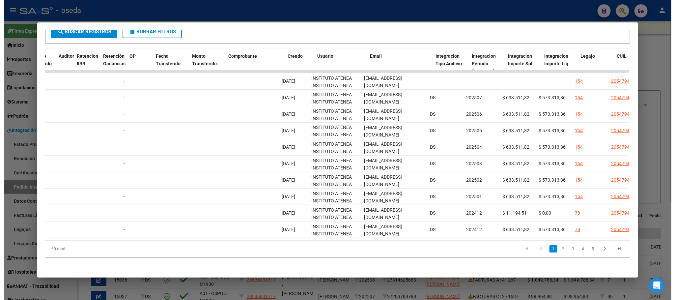
scroll to position [0, 0]
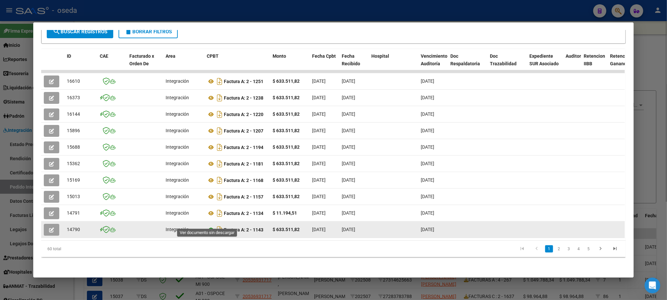
click at [207, 226] on icon at bounding box center [211, 230] width 9 height 8
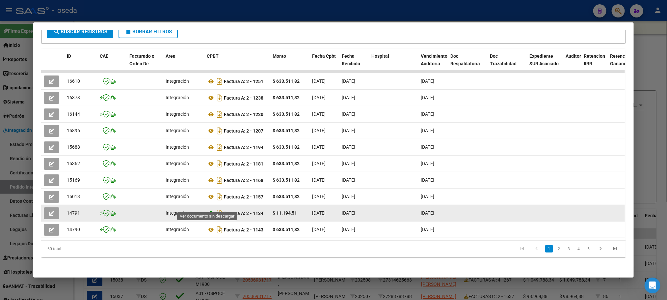
click at [209, 209] on icon at bounding box center [211, 213] width 9 height 8
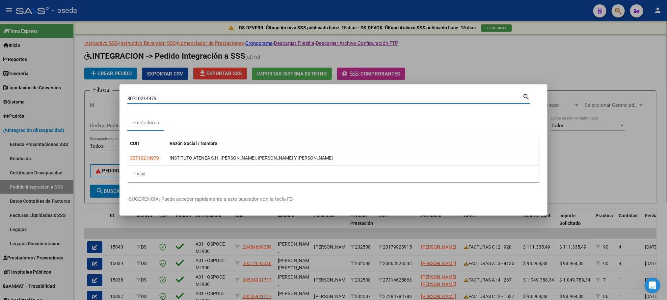
drag, startPoint x: 189, startPoint y: 98, endPoint x: 0, endPoint y: 90, distance: 188.8
click at [0, 90] on div "30710214979 Buscar (apellido, dni, cuil, [PERSON_NAME], cuit, obra social) sear…" at bounding box center [333, 150] width 667 height 300
type input "MAZAR"
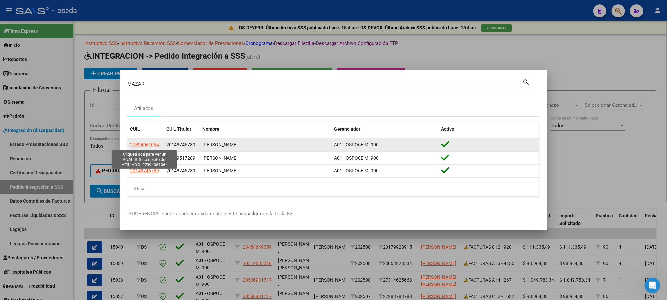
click at [147, 143] on span "27394061064" at bounding box center [144, 144] width 29 height 5
type textarea "27394061064"
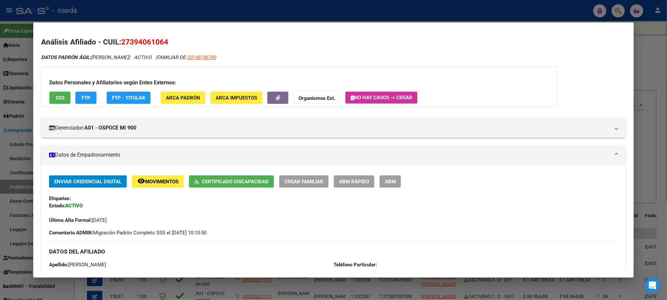
click at [254, 180] on span "Certificado Discapacidad" at bounding box center [235, 181] width 67 height 6
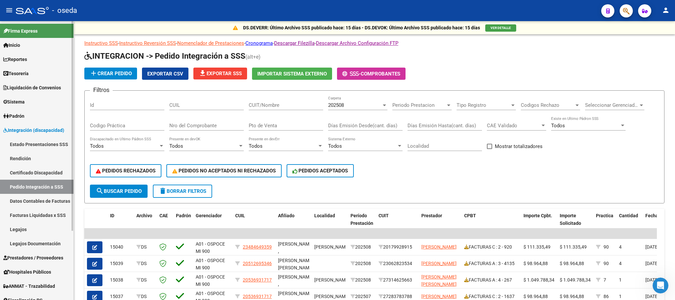
click at [57, 169] on link "Certificado Discapacidad" at bounding box center [36, 172] width 73 height 14
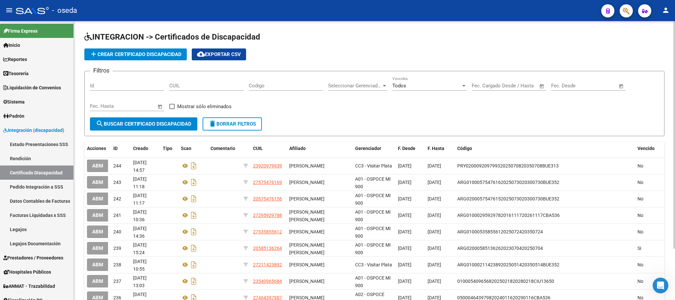
click at [188, 83] on input "CUIL" at bounding box center [206, 86] width 74 height 6
click at [138, 57] on span "add Crear Certificado Discapacidad" at bounding box center [136, 54] width 92 height 6
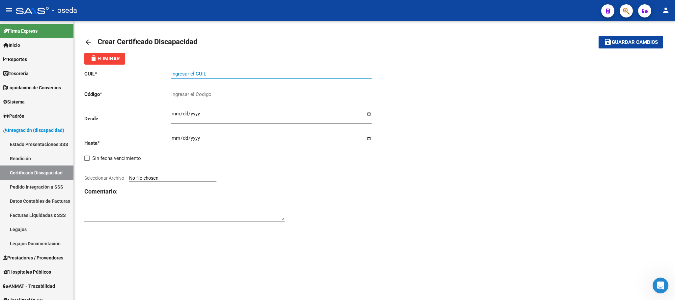
click at [213, 74] on input "Ingresar el CUIL" at bounding box center [271, 74] width 200 height 6
type input "27-39406106-4"
click at [220, 99] on div "Ingresar el Codigo" at bounding box center [271, 92] width 200 height 14
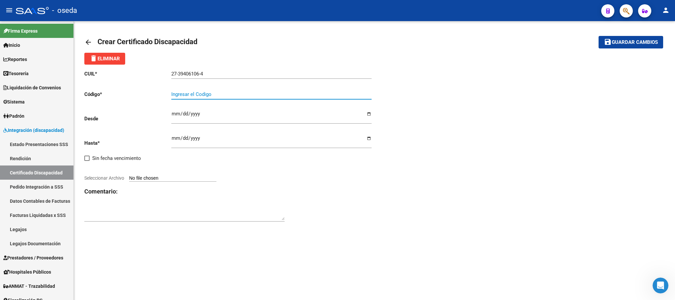
click at [219, 95] on input "Ingresar el Codigo" at bounding box center [271, 94] width 200 height 6
click at [159, 178] on input "Seleccionar Archivo" at bounding box center [172, 178] width 87 height 6
type input "C:\fakepath\CUD (6).pdf"
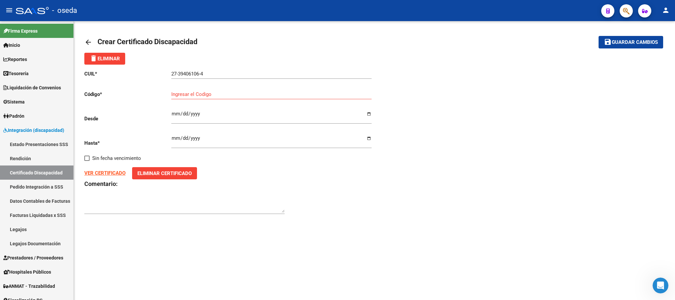
click at [99, 172] on strong "VER CERTIFICADO" at bounding box center [104, 173] width 41 height 6
click at [201, 94] on input "Ingresar el Codigo" at bounding box center [271, 94] width 200 height 6
type input "ARG01000394061062025010820400108BUE440"
type input "[DATE]"
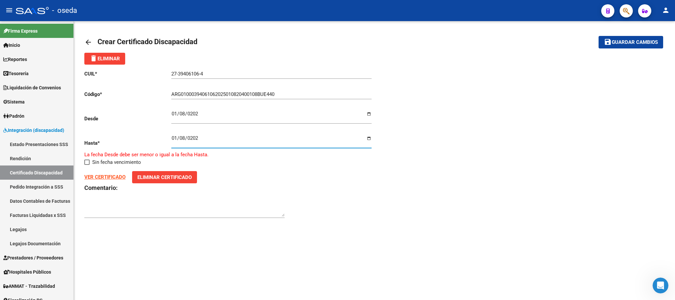
type input "[DATE]"
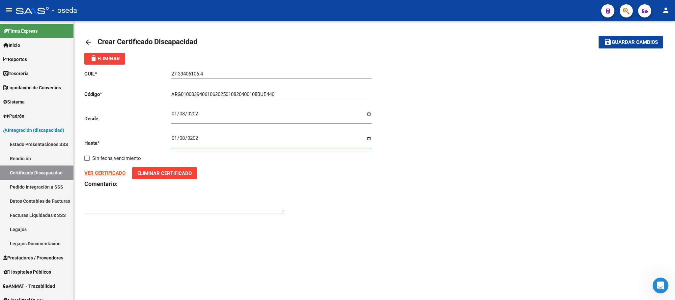
click at [641, 43] on span "Guardar cambios" at bounding box center [634, 43] width 46 height 6
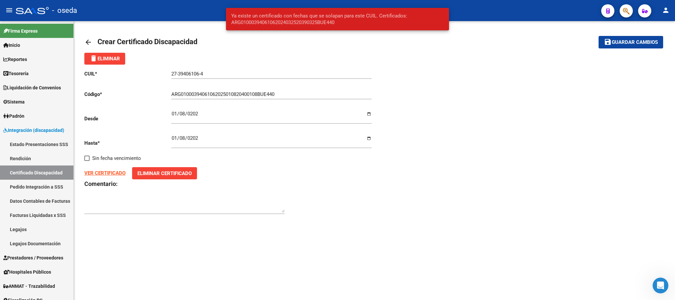
click at [305, 168] on div "VER CERTIFICADO Eliminar Certificado" at bounding box center [229, 173] width 290 height 12
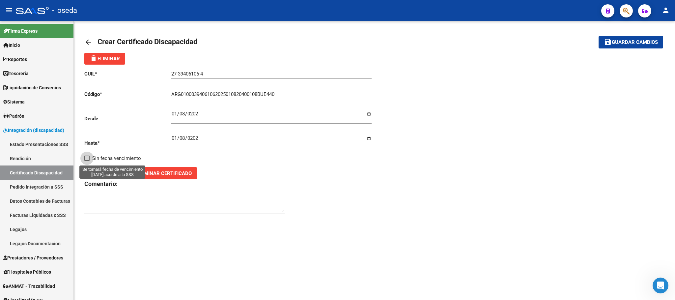
click at [103, 162] on span "Sin fecha vencimiento" at bounding box center [116, 158] width 49 height 8
click at [87, 161] on input "Sin fecha vencimiento" at bounding box center [87, 161] width 0 height 0
checkbox input "true"
type input "[DATE]"
click at [635, 38] on button "save Guardar cambios" at bounding box center [630, 42] width 65 height 12
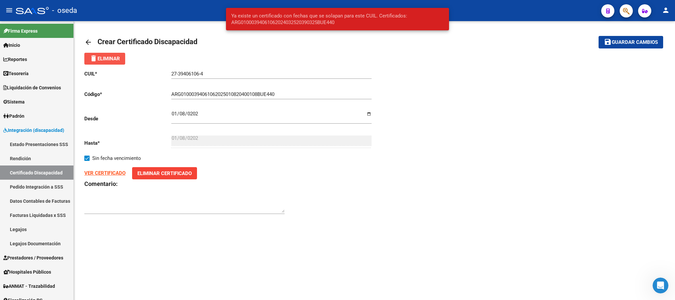
click at [120, 59] on span "delete Eliminar" at bounding box center [105, 59] width 30 height 6
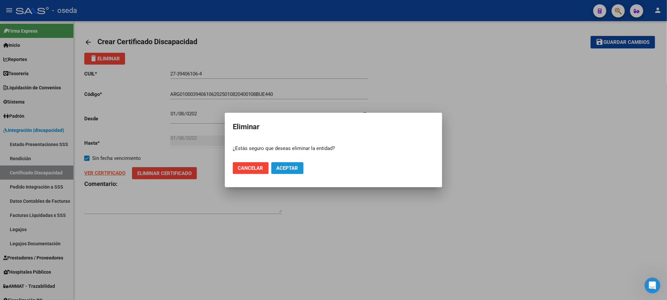
click at [277, 169] on span "Aceptar" at bounding box center [288, 168] width 22 height 6
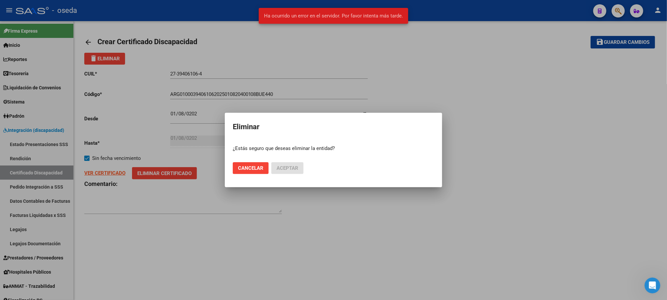
click at [266, 216] on div at bounding box center [333, 150] width 667 height 300
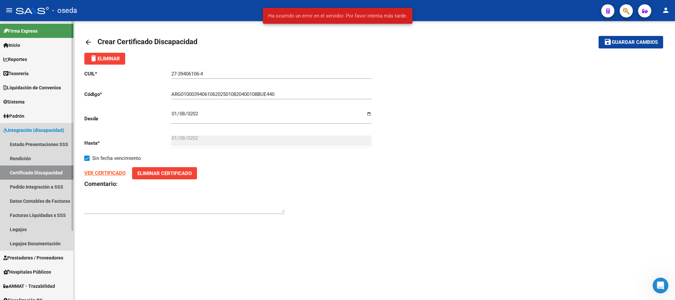
click at [16, 169] on link "Certificado Discapacidad" at bounding box center [36, 172] width 73 height 14
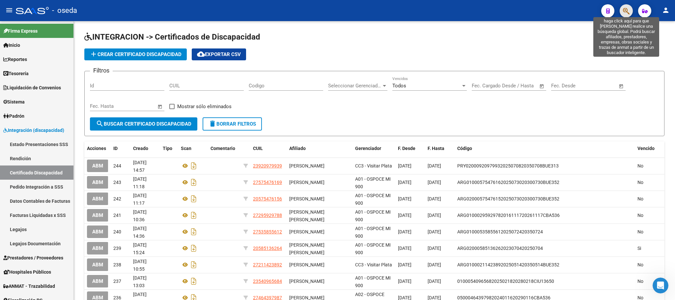
click at [627, 12] on icon "button" at bounding box center [626, 11] width 7 height 8
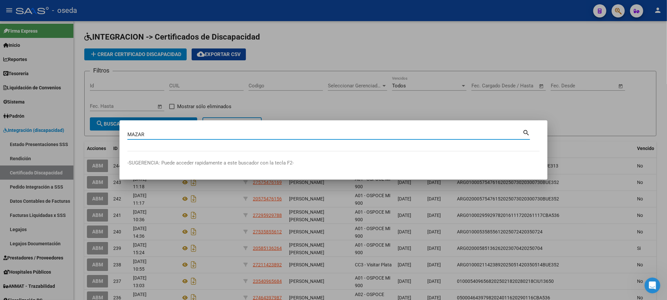
type input "MAZAR"
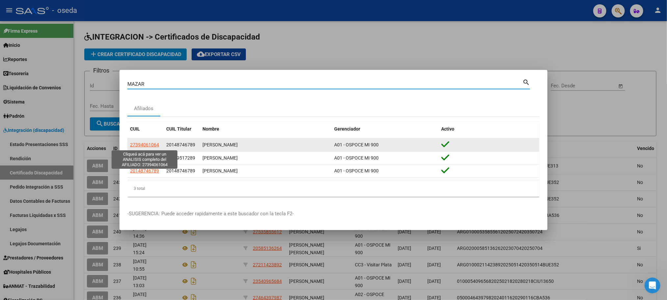
click at [157, 144] on span "27394061064" at bounding box center [144, 144] width 29 height 5
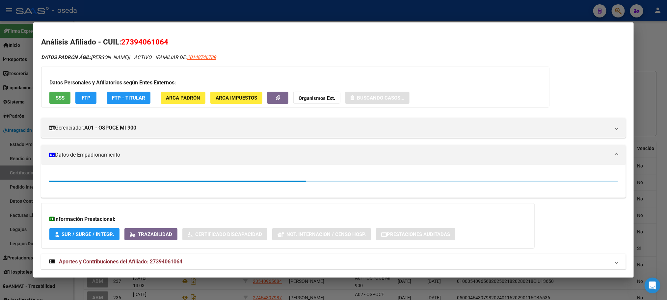
click at [154, 39] on span "27394061064" at bounding box center [144, 42] width 47 height 9
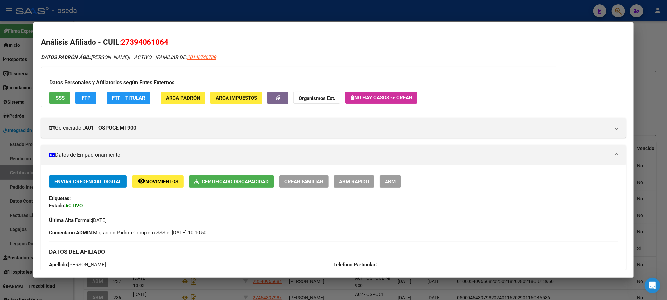
copy span "27394061064"
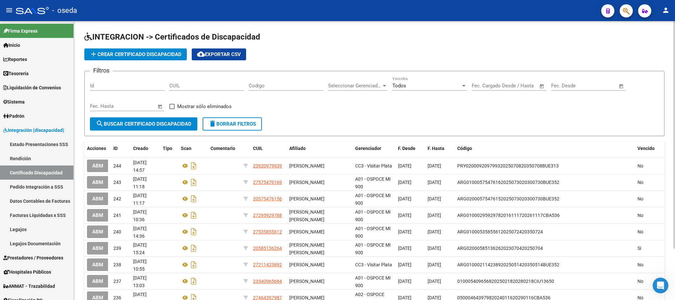
click at [201, 78] on div "CUIL" at bounding box center [206, 83] width 74 height 14
paste input "27-39406106-4"
type input "27-39406106-4"
click at [179, 119] on button "search Buscar Certificado Discapacidad" at bounding box center [143, 123] width 107 height 13
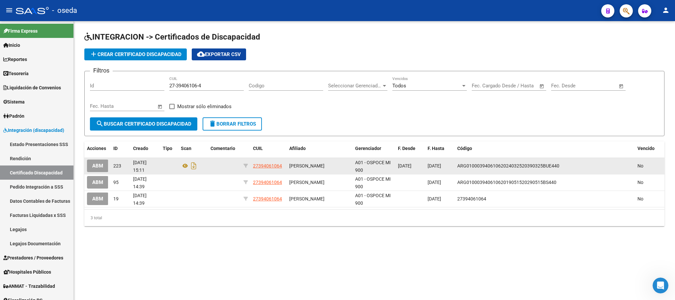
click at [95, 164] on span "ABM" at bounding box center [97, 166] width 11 height 6
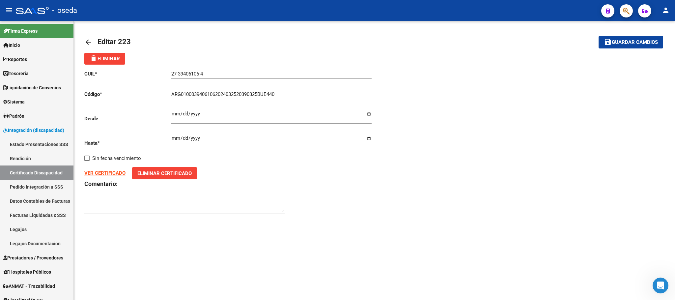
click at [117, 58] on span "delete Eliminar" at bounding box center [105, 59] width 30 height 6
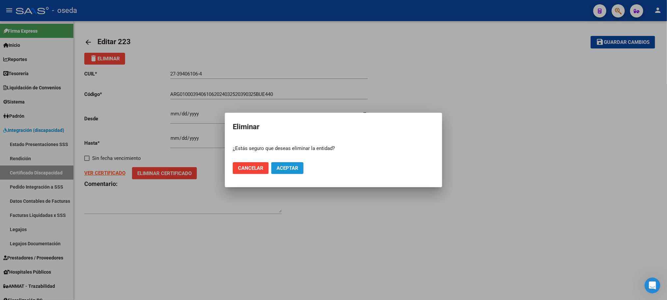
click at [295, 170] on span "Aceptar" at bounding box center [288, 168] width 22 height 6
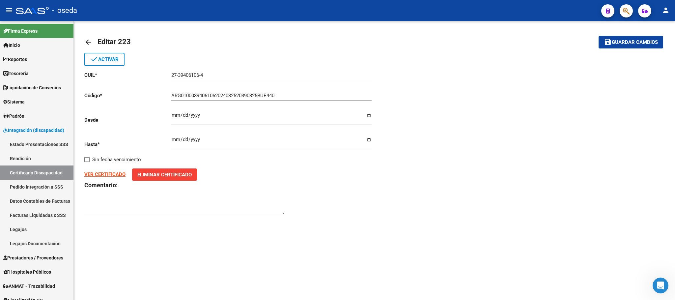
click at [618, 38] on button "save Guardar cambios" at bounding box center [630, 42] width 65 height 12
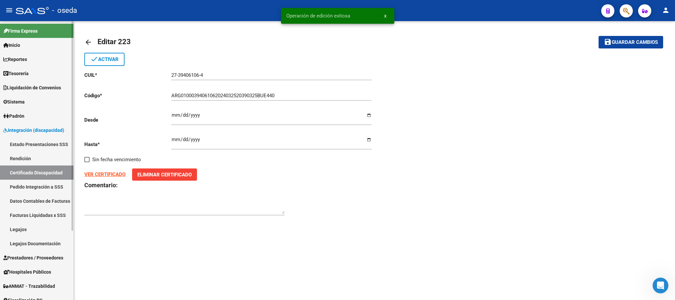
click at [56, 170] on link "Certificado Discapacidad" at bounding box center [36, 172] width 73 height 14
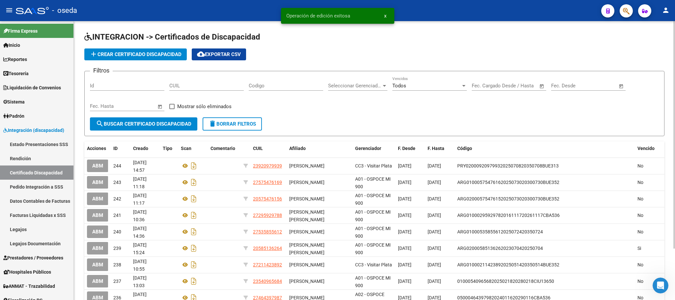
click at [177, 54] on span "add Crear Certificado Discapacidad" at bounding box center [136, 54] width 92 height 6
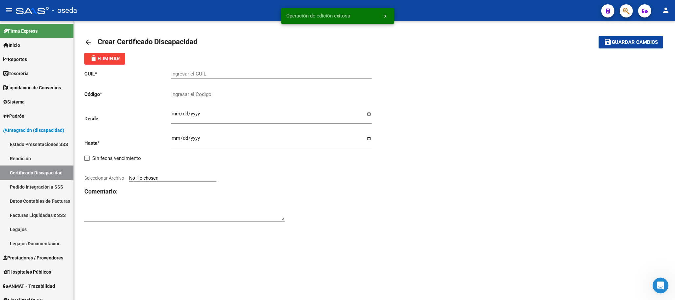
click at [202, 74] on input "Ingresar el CUIL" at bounding box center [271, 74] width 200 height 6
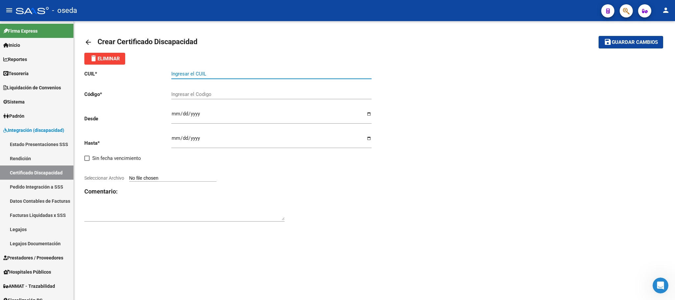
paste input "27-39406106-4"
type input "27-39406106-4"
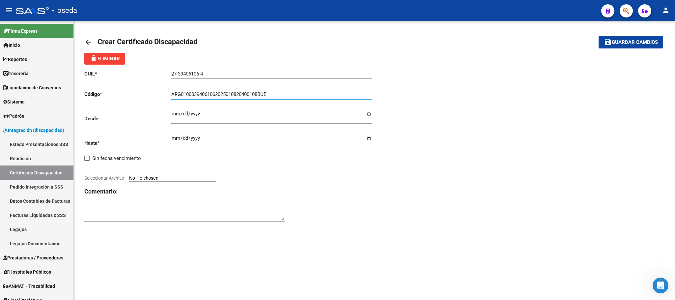
type input "ARG01000394061062025010820400108BUE"
click at [153, 180] on input "Seleccionar Archivo" at bounding box center [172, 178] width 87 height 6
type input "C:\fakepath\CUD (6).pdf"
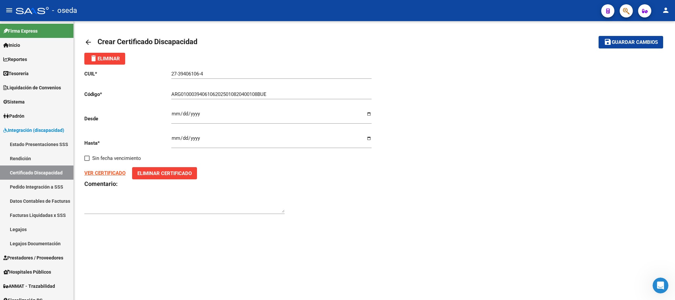
click at [93, 170] on strong "VER CERTIFICADO" at bounding box center [104, 173] width 41 height 6
click at [296, 101] on div "ARG01000394061062025010820400108BUE Ingresar el Codigo" at bounding box center [271, 95] width 200 height 20
click at [287, 96] on input "ARG01000394061062025010820400108BUE" at bounding box center [271, 94] width 200 height 6
type input "ARG01000394061062025010820400108BUE440"
click at [234, 114] on input "Ingresar fec. Desde" at bounding box center [271, 116] width 200 height 11
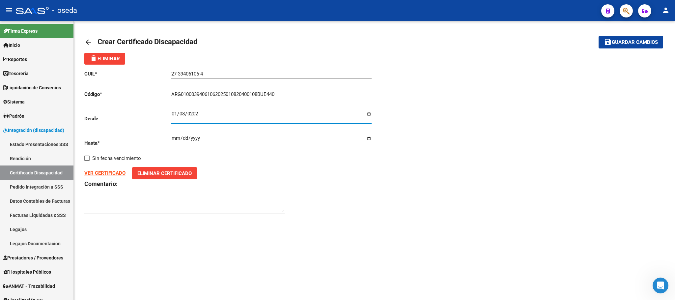
type input "[DATE]"
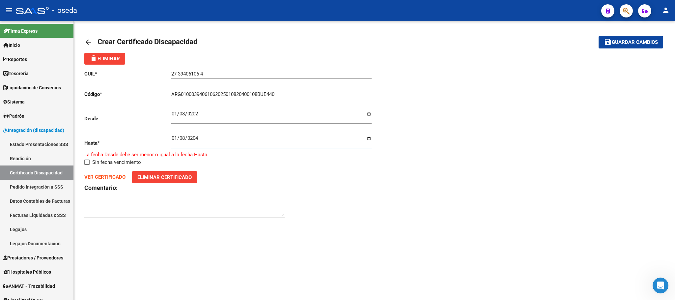
type input "[DATE]"
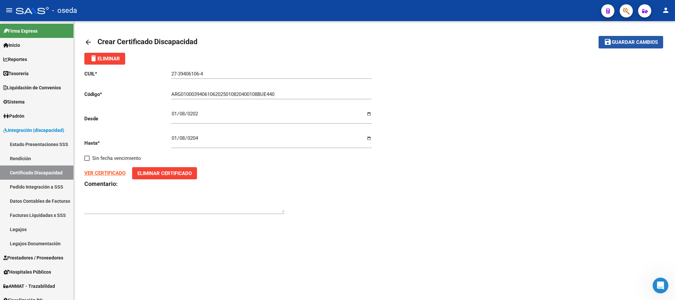
click at [615, 46] on button "save Guardar cambios" at bounding box center [630, 42] width 65 height 12
